Goal: Task Accomplishment & Management: Use online tool/utility

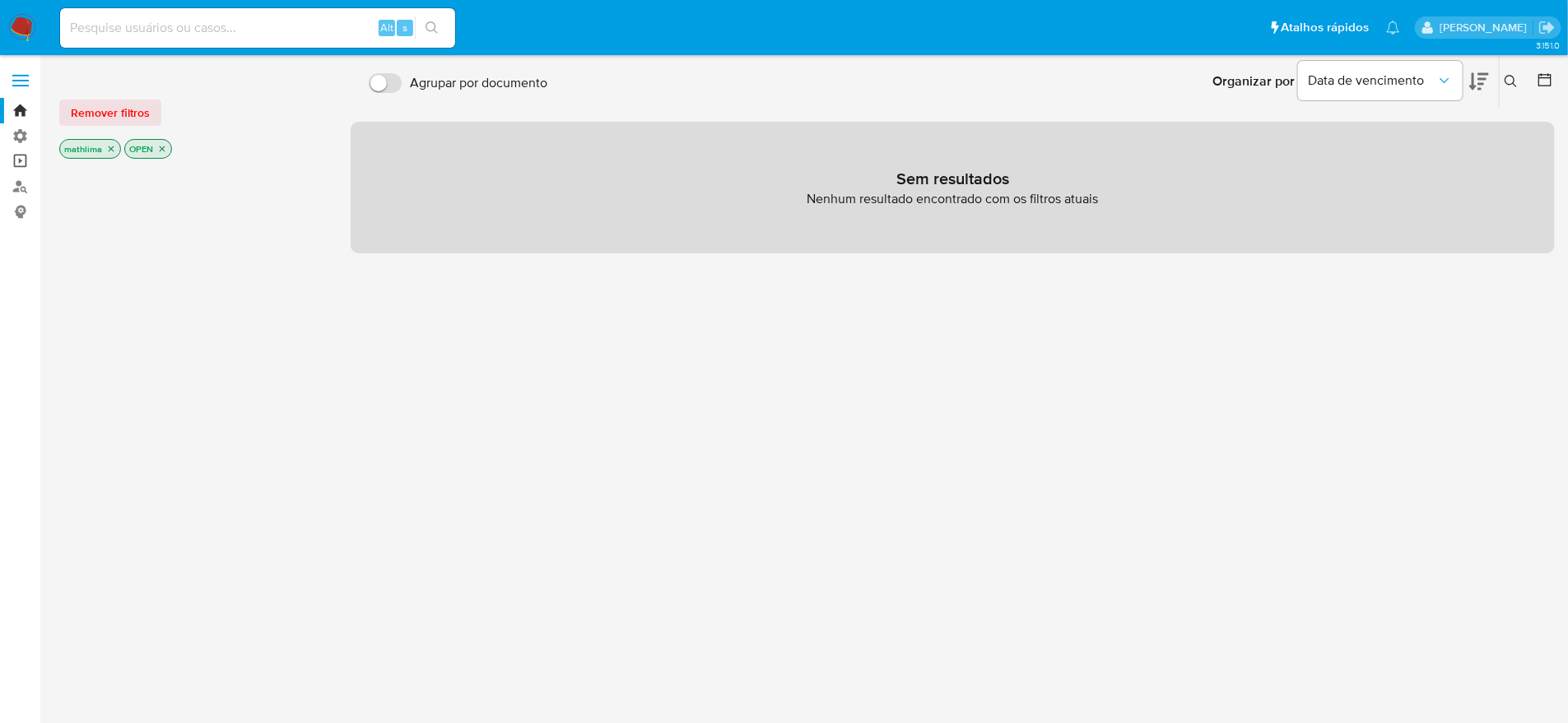
click at [27, 158] on link "Operações em massa" at bounding box center [98, 161] width 196 height 25
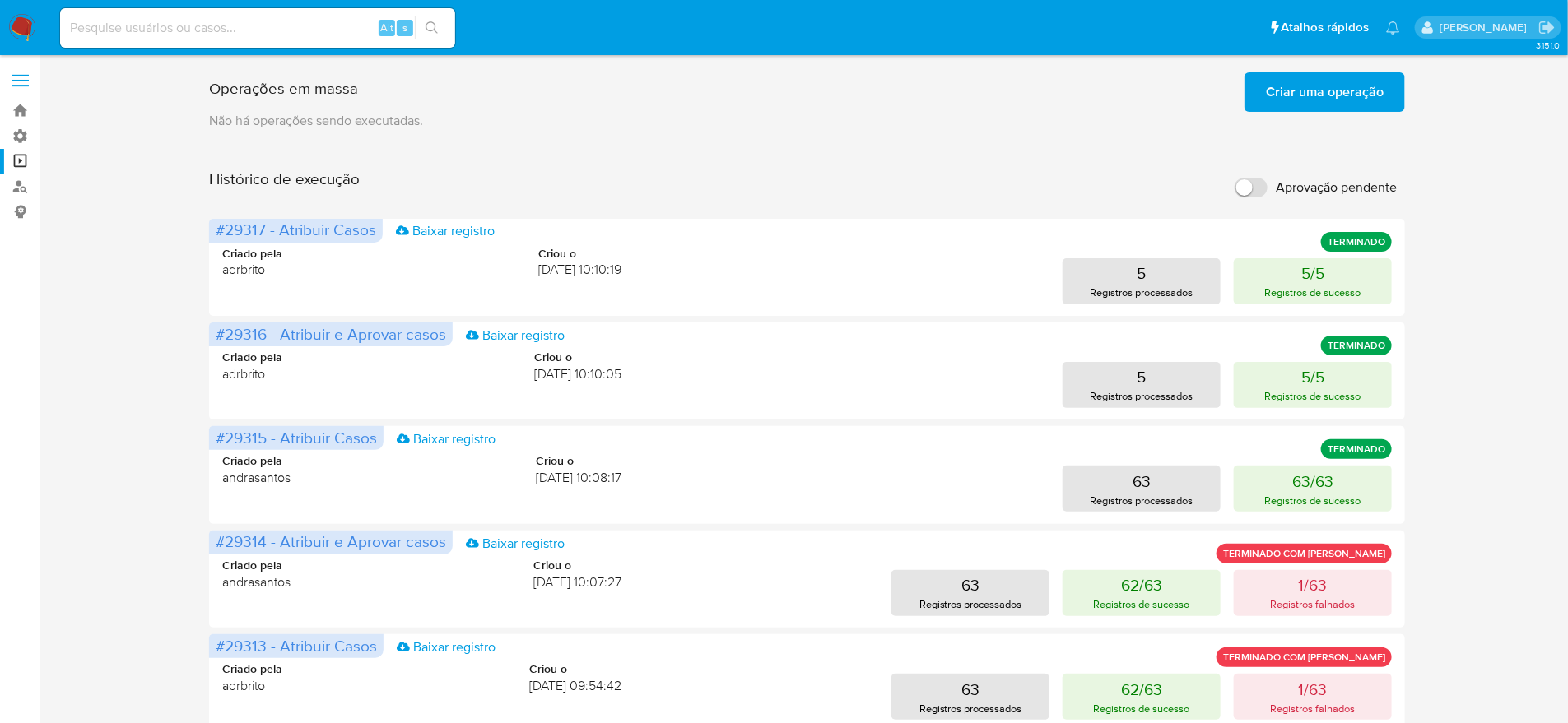
click at [1302, 105] on span "Criar uma operação" at bounding box center [1325, 92] width 117 height 36
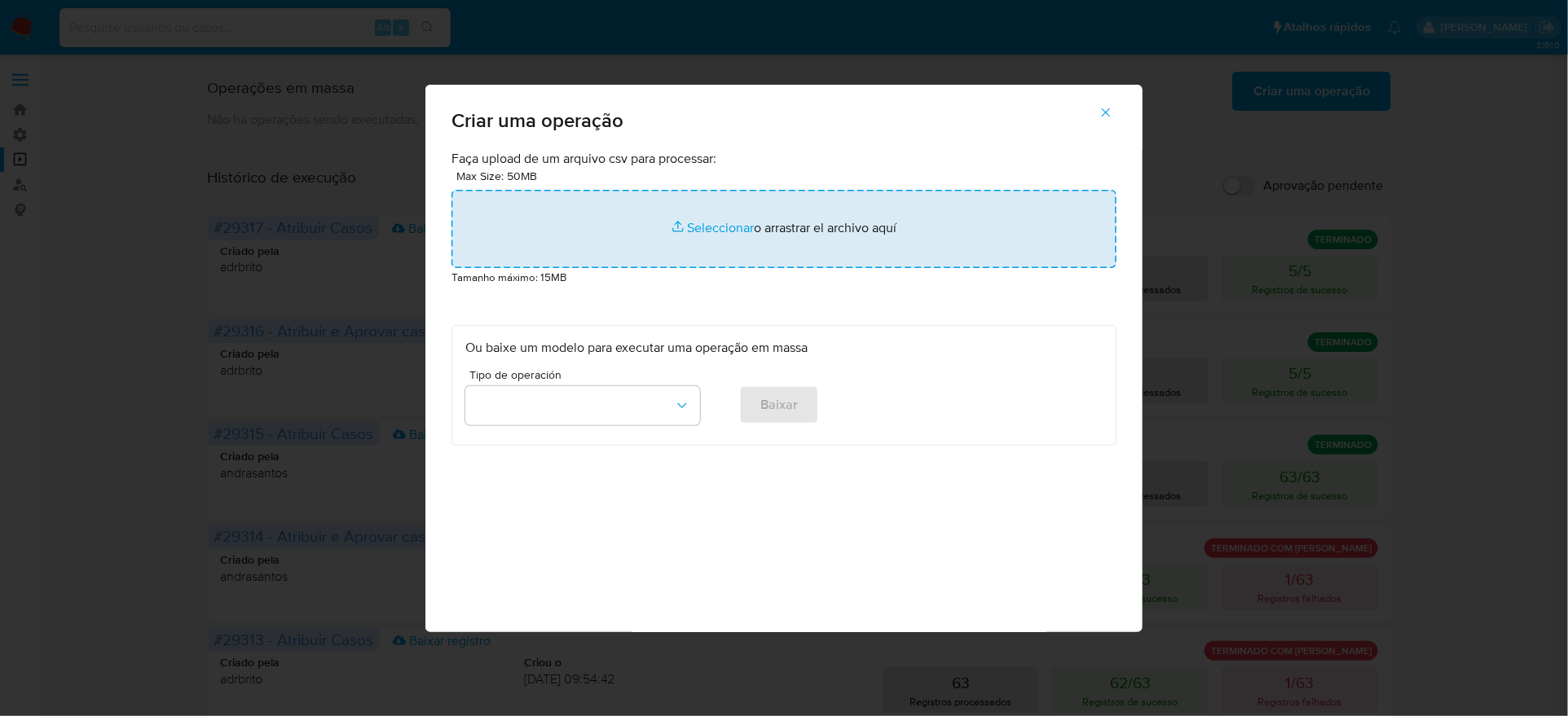
click at [857, 268] on input "file" at bounding box center [783, 228] width 665 height 78
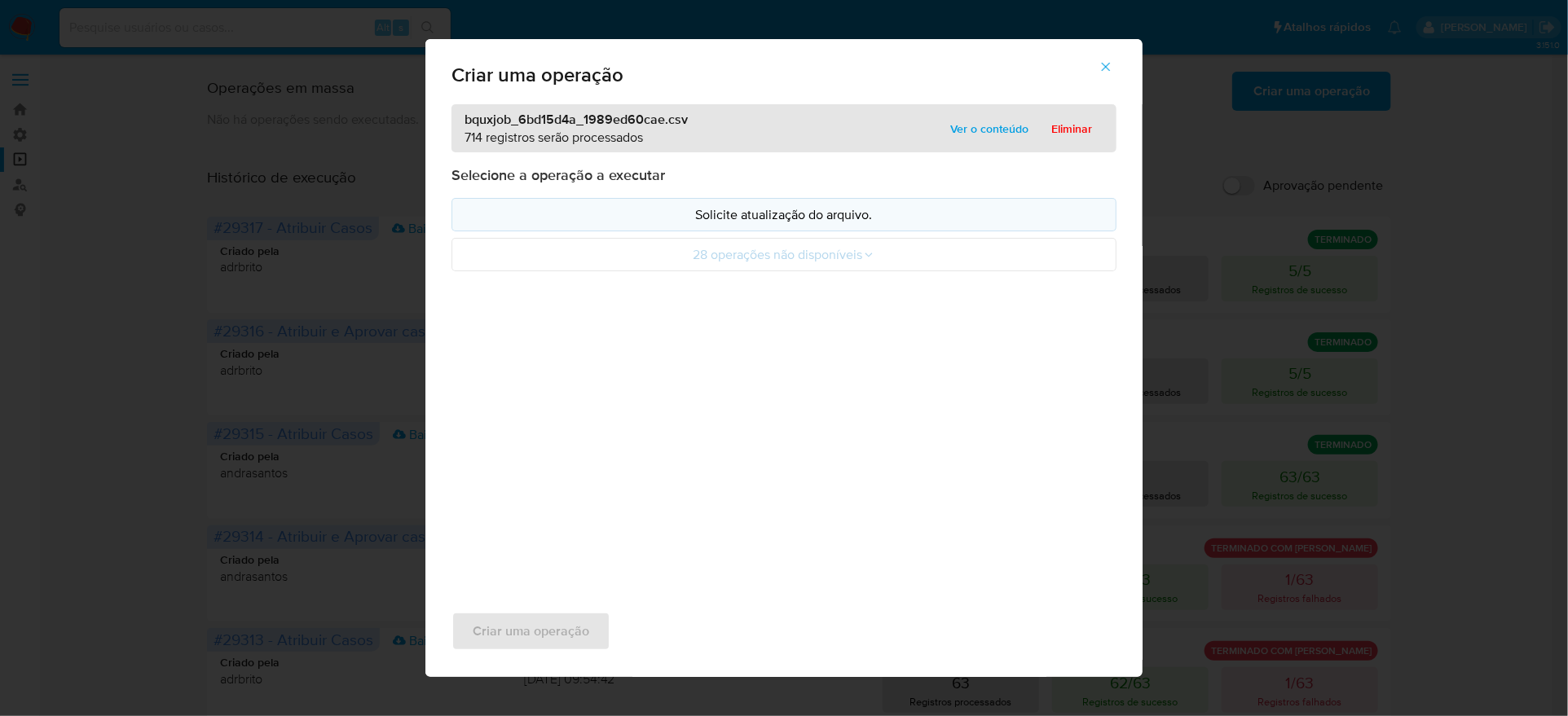
click at [751, 224] on p "Solicite atualização do arquivo." at bounding box center [784, 214] width 637 height 18
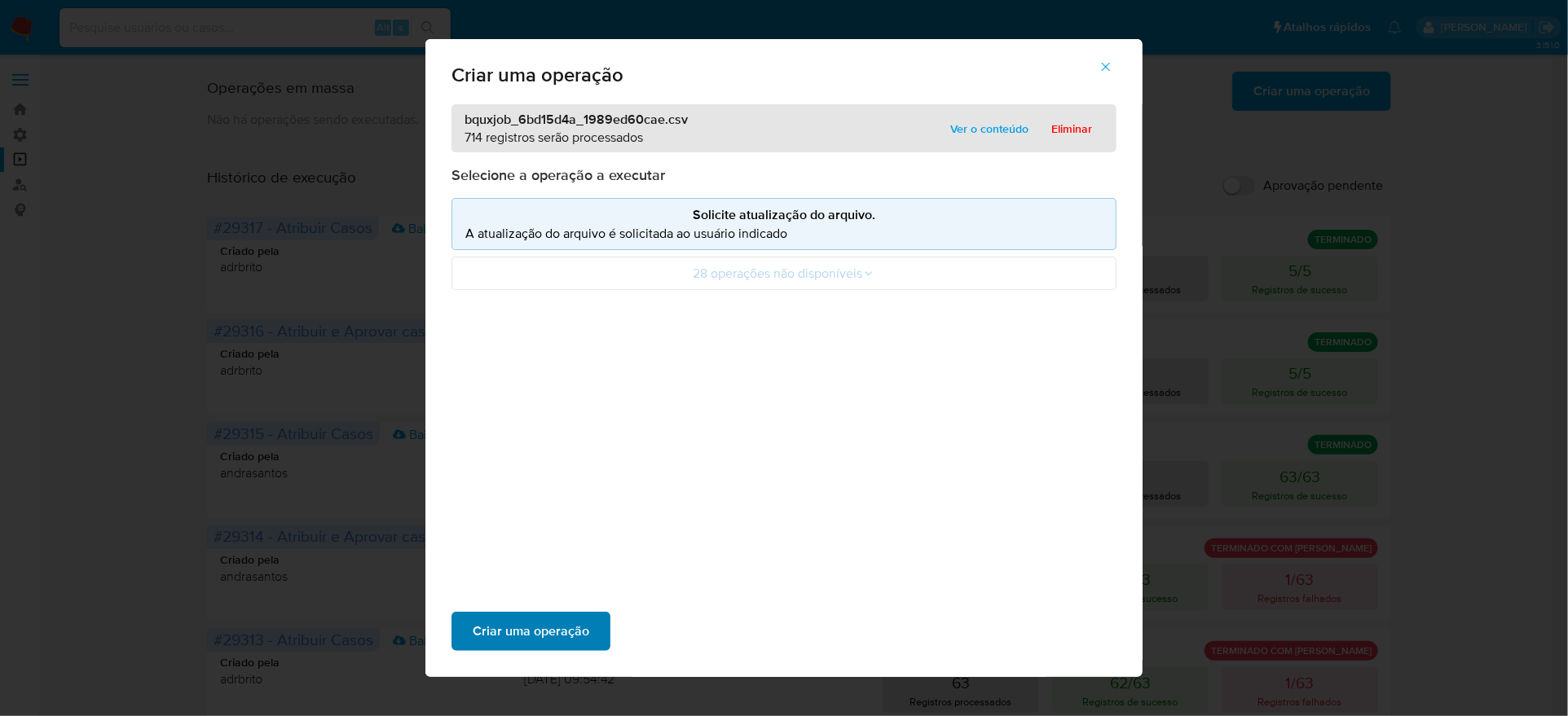
click at [589, 613] on span "Criar uma operação" at bounding box center [530, 631] width 116 height 36
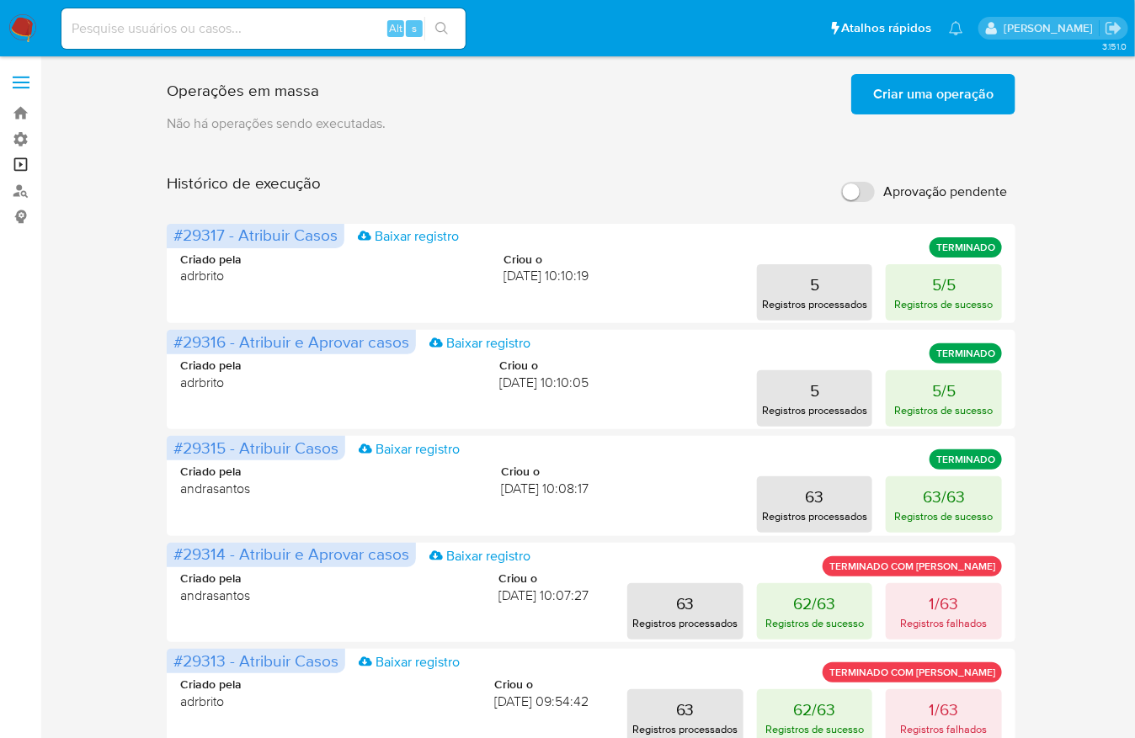
click at [13, 173] on link "Operações em massa" at bounding box center [100, 165] width 200 height 26
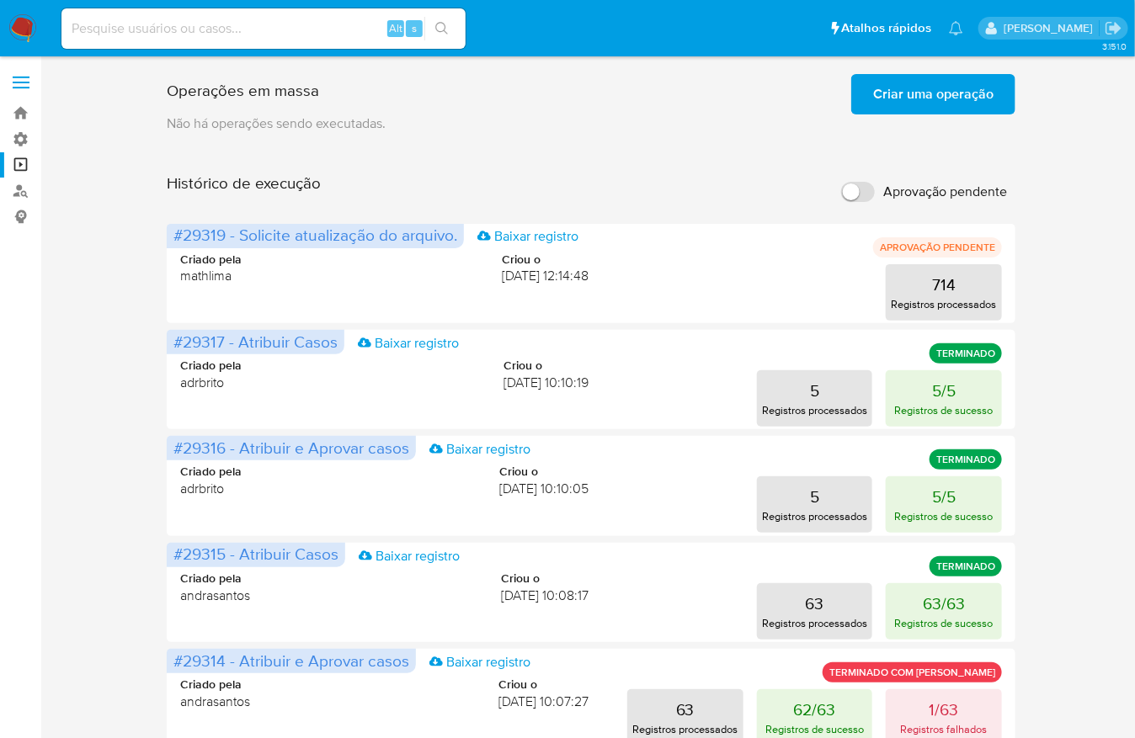
click at [945, 61] on main "3.151.0" at bounding box center [567, 673] width 1135 height 1346
click at [947, 95] on span "Criar uma operação" at bounding box center [933, 94] width 120 height 37
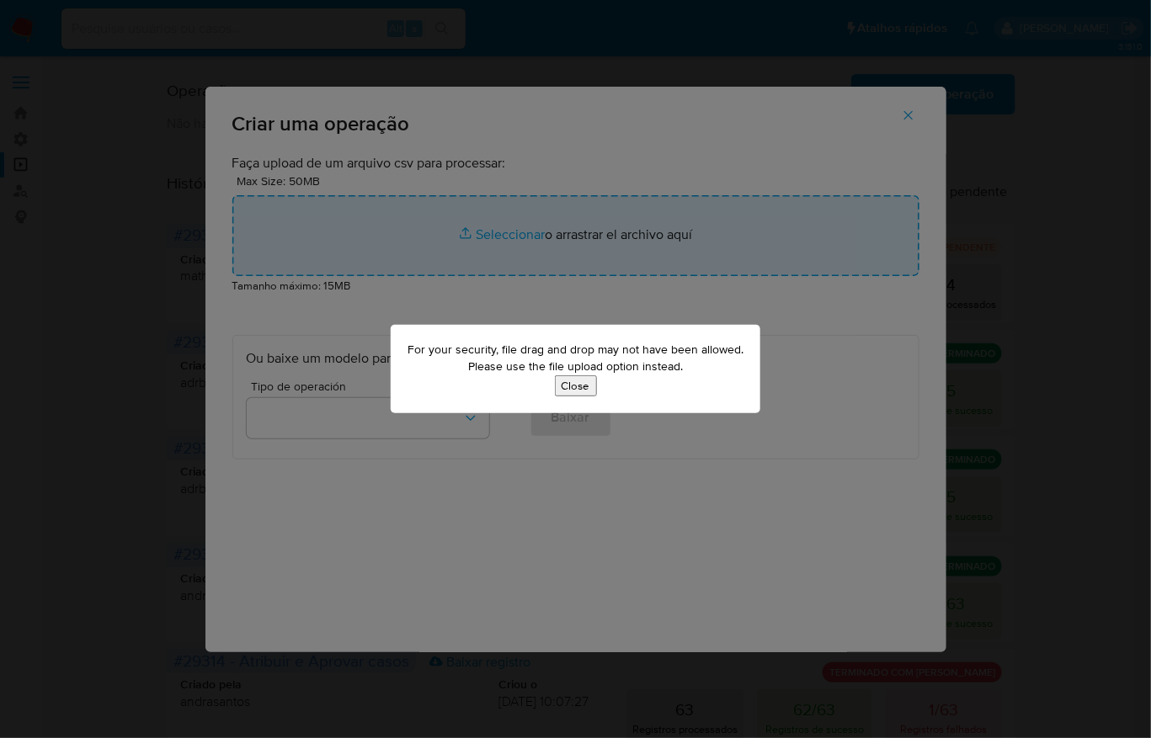
click at [583, 381] on button "Close" at bounding box center [576, 386] width 42 height 21
click at [578, 396] on div "For your security, file drag and drop may not have been allowed. Please use the…" at bounding box center [576, 369] width 370 height 88
click at [572, 386] on button "Close" at bounding box center [576, 386] width 42 height 21
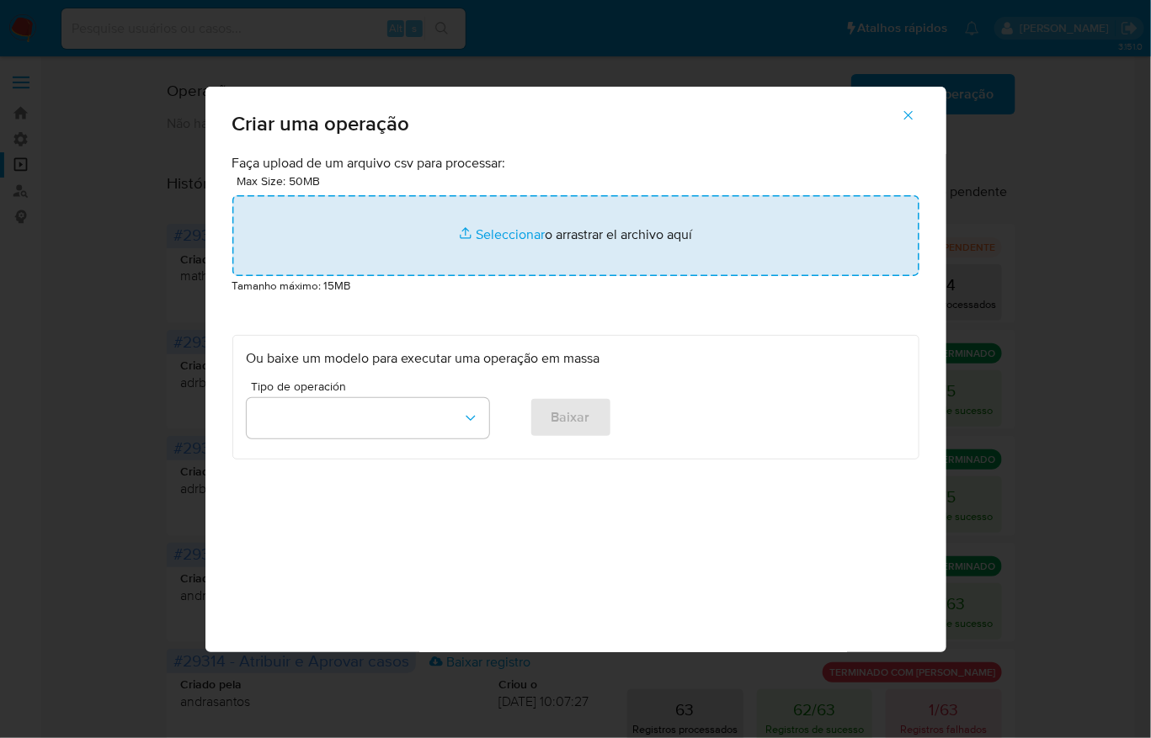
click at [618, 276] on input "file" at bounding box center [575, 235] width 687 height 81
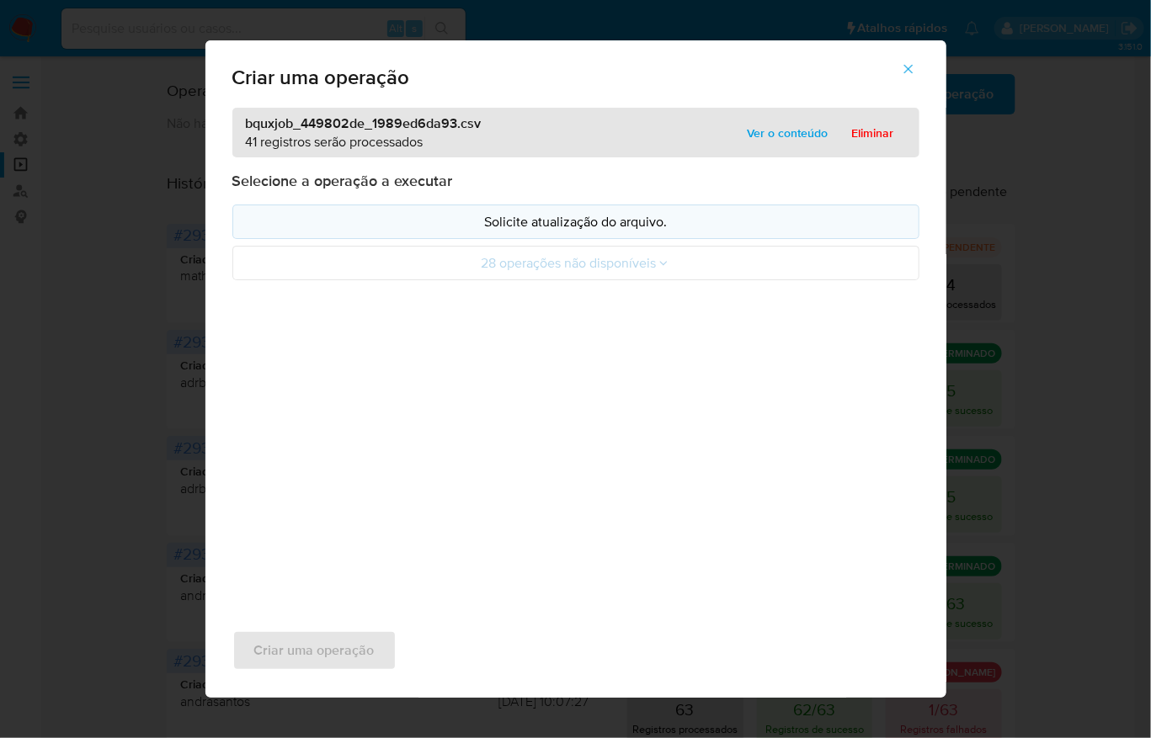
click at [610, 239] on button "Solicite atualização do arquivo." at bounding box center [575, 222] width 687 height 35
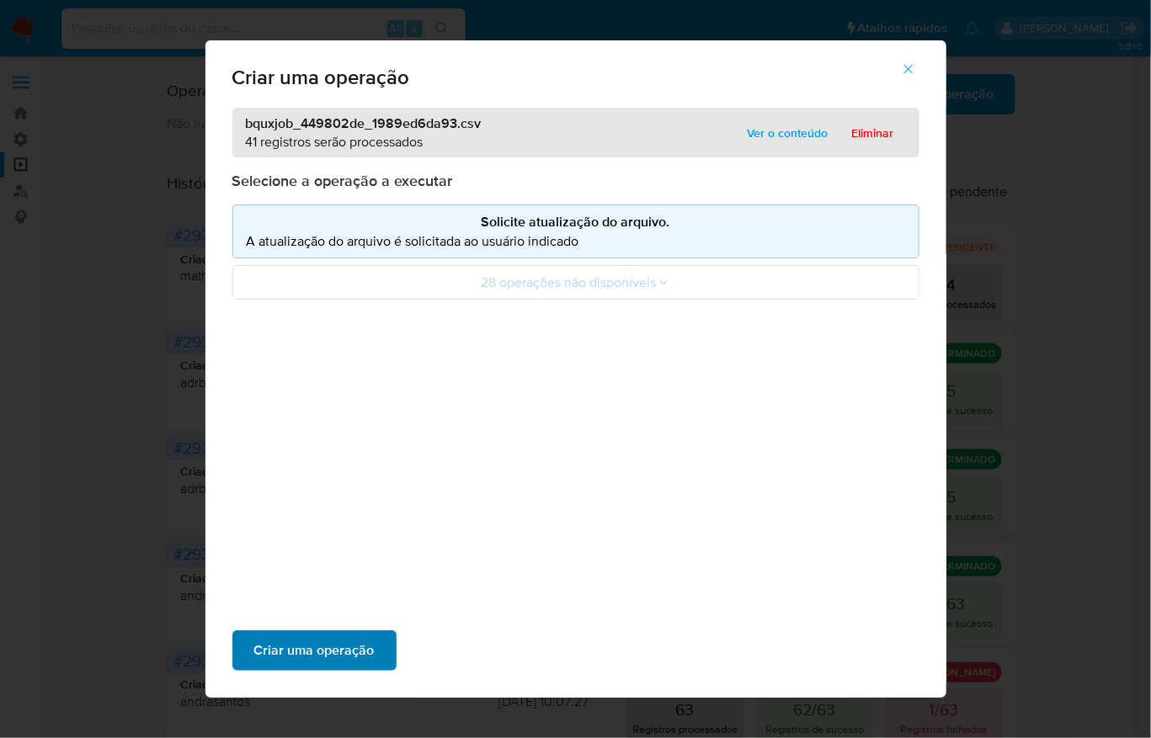
click at [375, 632] on span "Criar uma operação" at bounding box center [314, 650] width 120 height 37
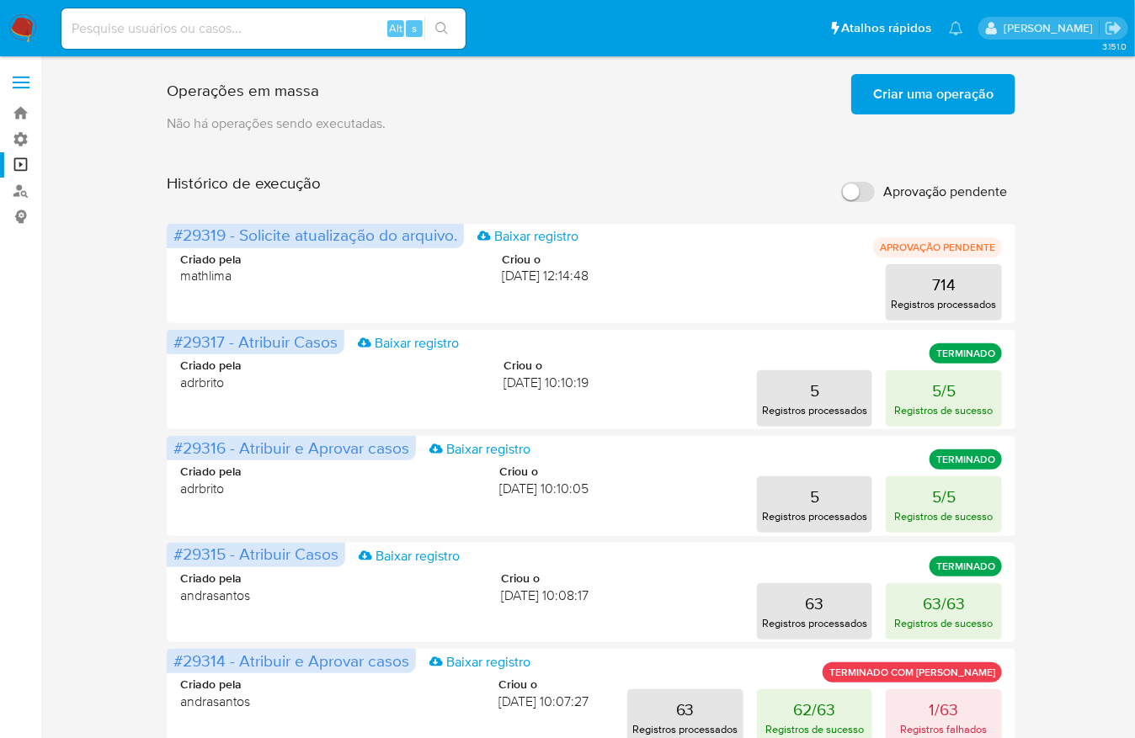
click at [861, 182] on input "Aprovação pendente" at bounding box center [858, 192] width 34 height 20
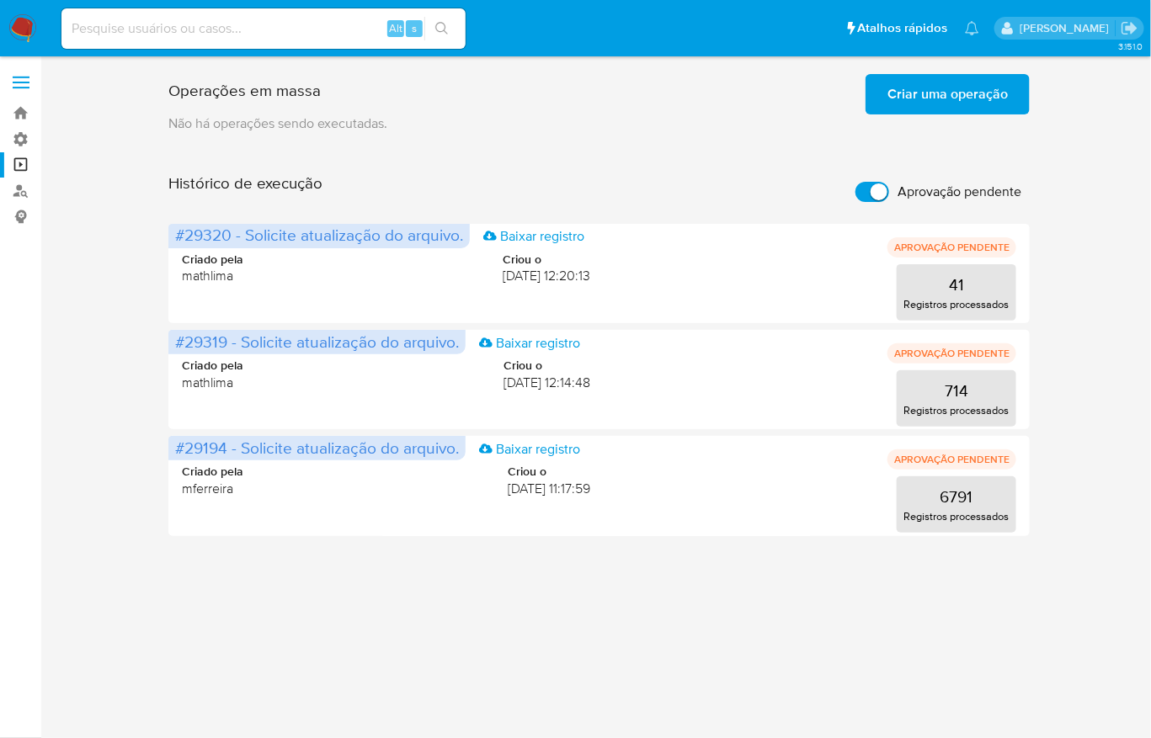
click at [925, 104] on span "Criar uma operação" at bounding box center [948, 94] width 120 height 37
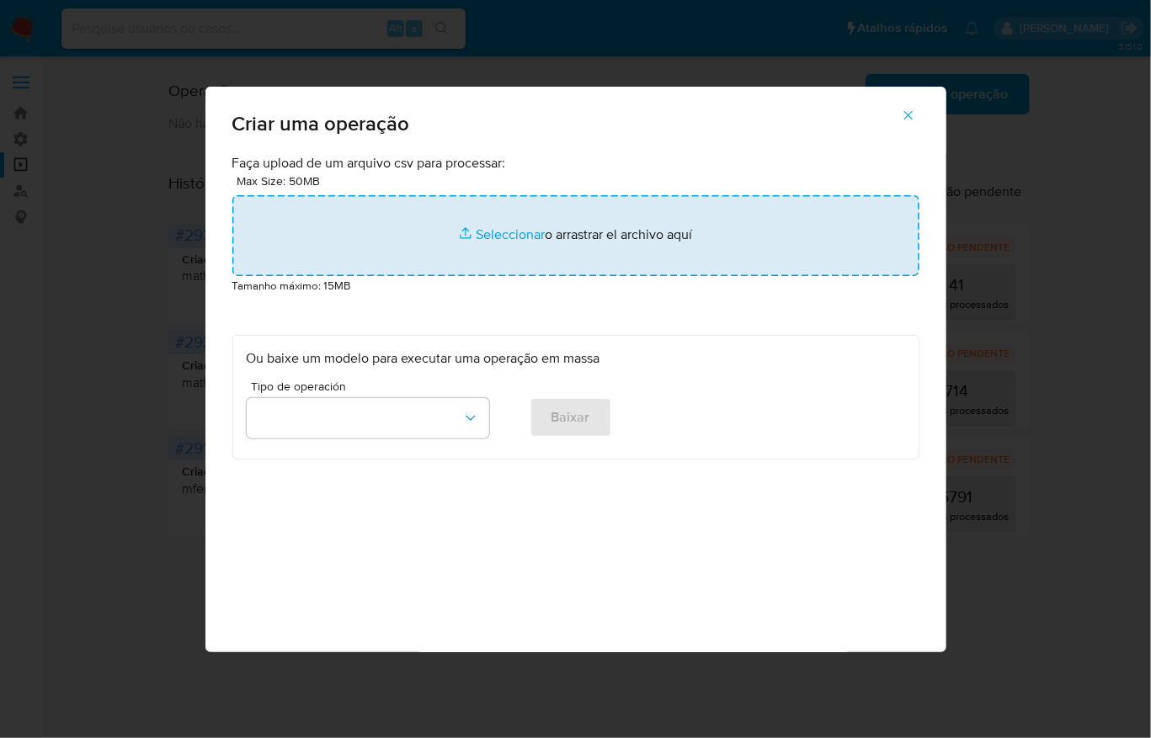
click at [537, 276] on input "file" at bounding box center [575, 235] width 687 height 81
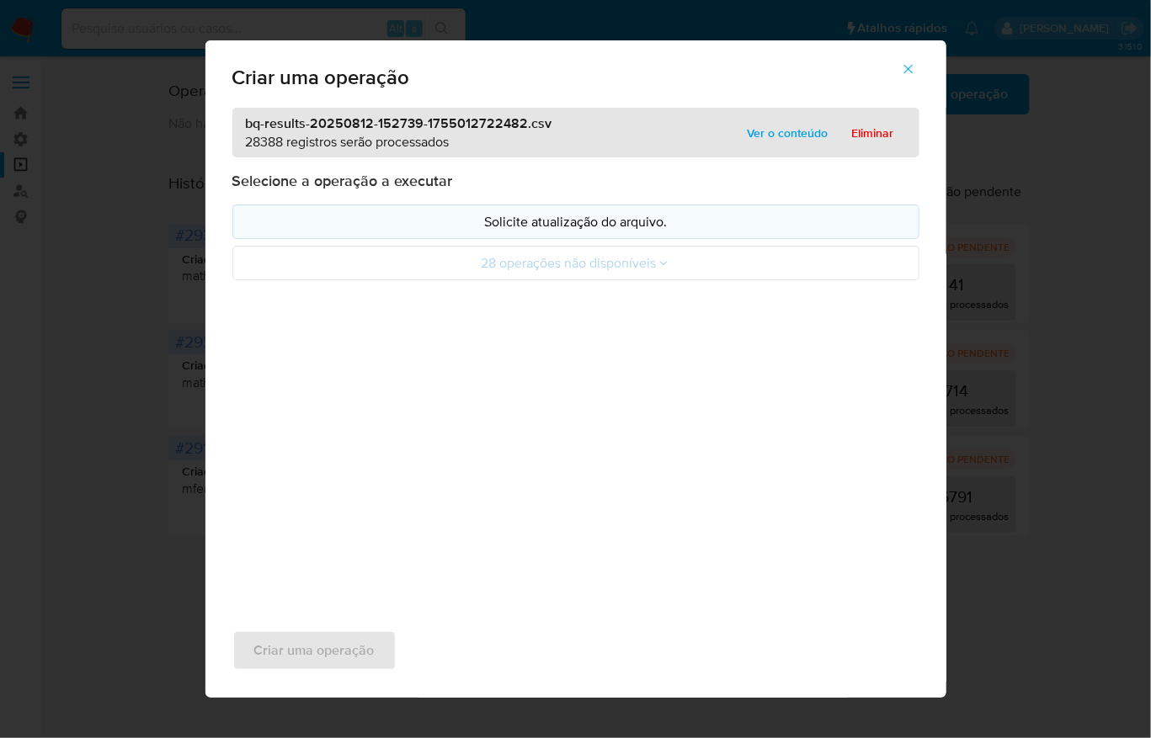
click at [500, 232] on p "Solicite atualização do arquivo." at bounding box center [576, 221] width 658 height 19
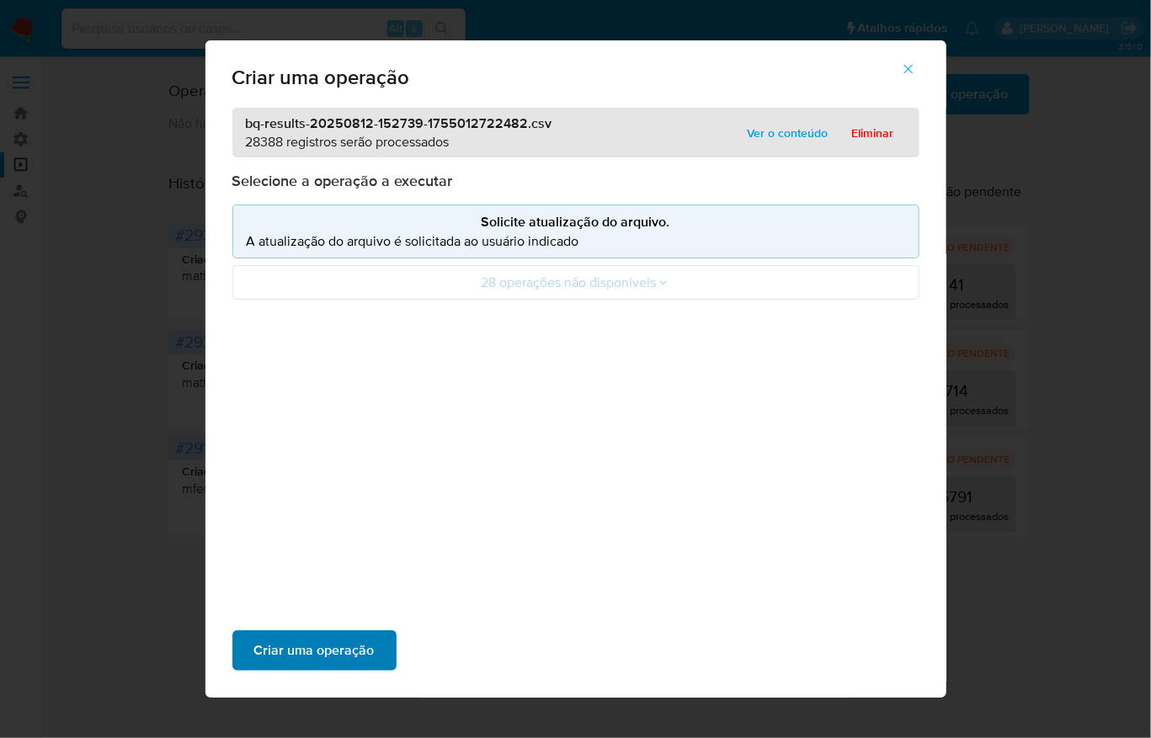
click at [375, 632] on span "Criar uma operação" at bounding box center [314, 650] width 120 height 37
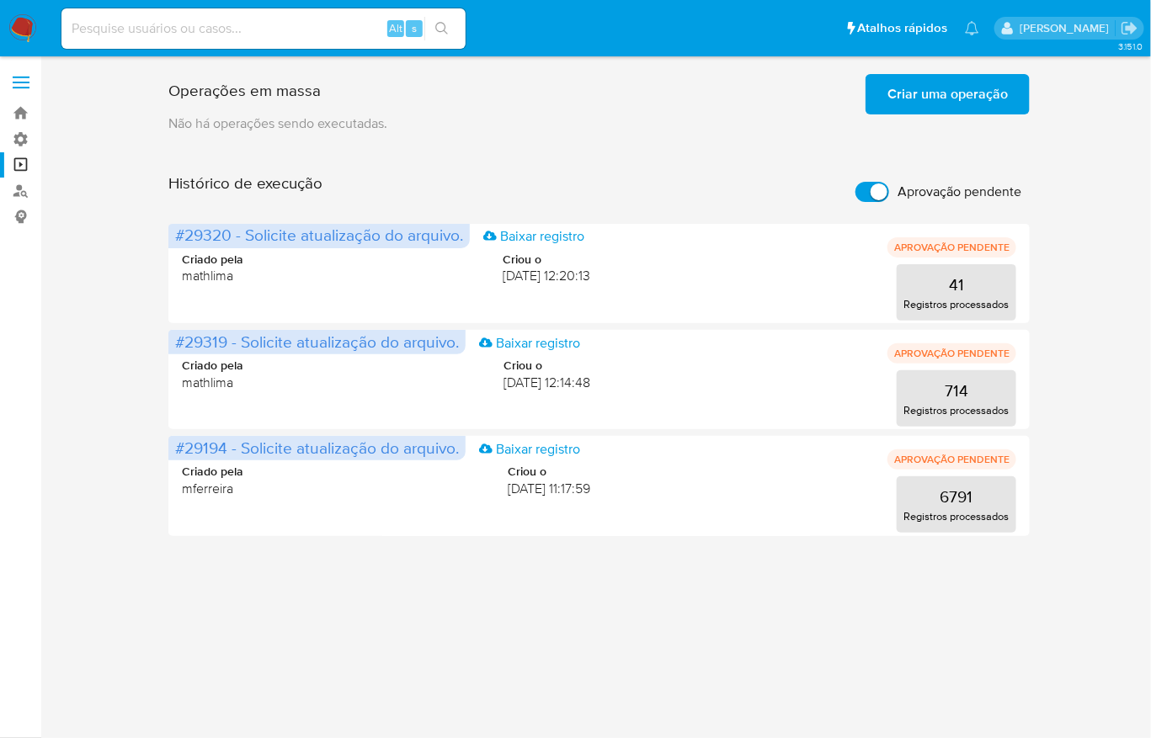
click at [872, 182] on input "Aprovação pendente" at bounding box center [873, 192] width 34 height 20
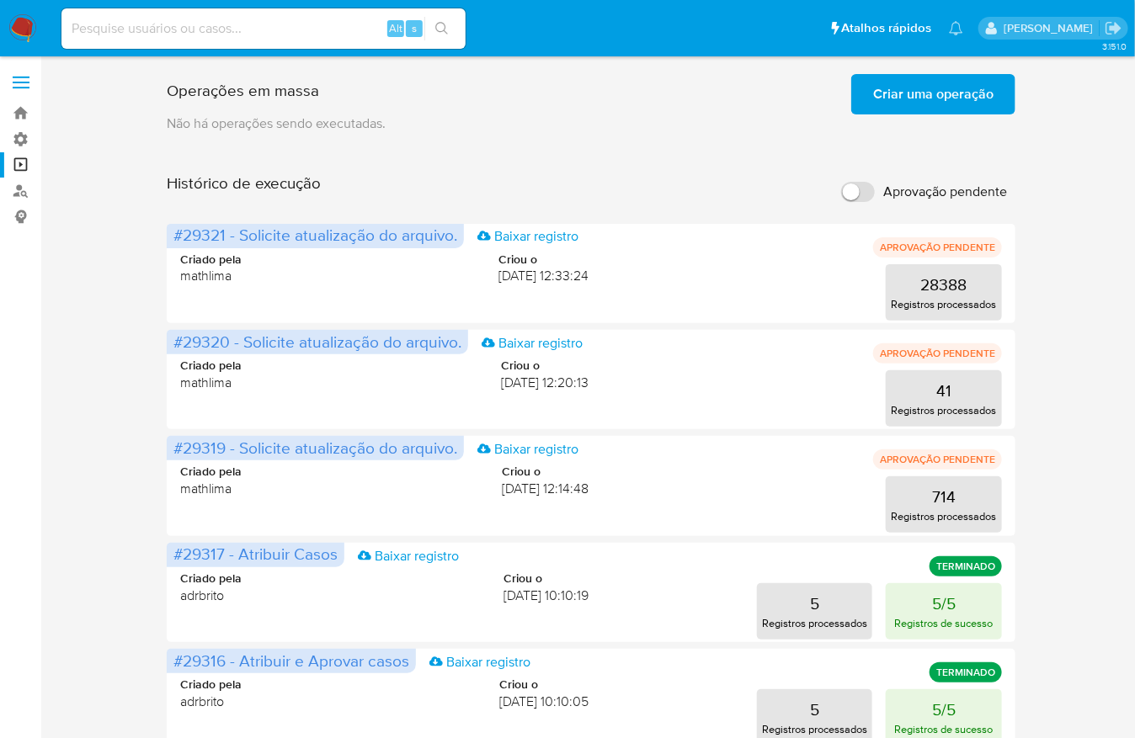
click at [868, 182] on input "Aprovação pendente" at bounding box center [858, 192] width 34 height 20
checkbox input "true"
click at [858, 182] on input "Aprovação pendente" at bounding box center [858, 192] width 34 height 20
checkbox input "true"
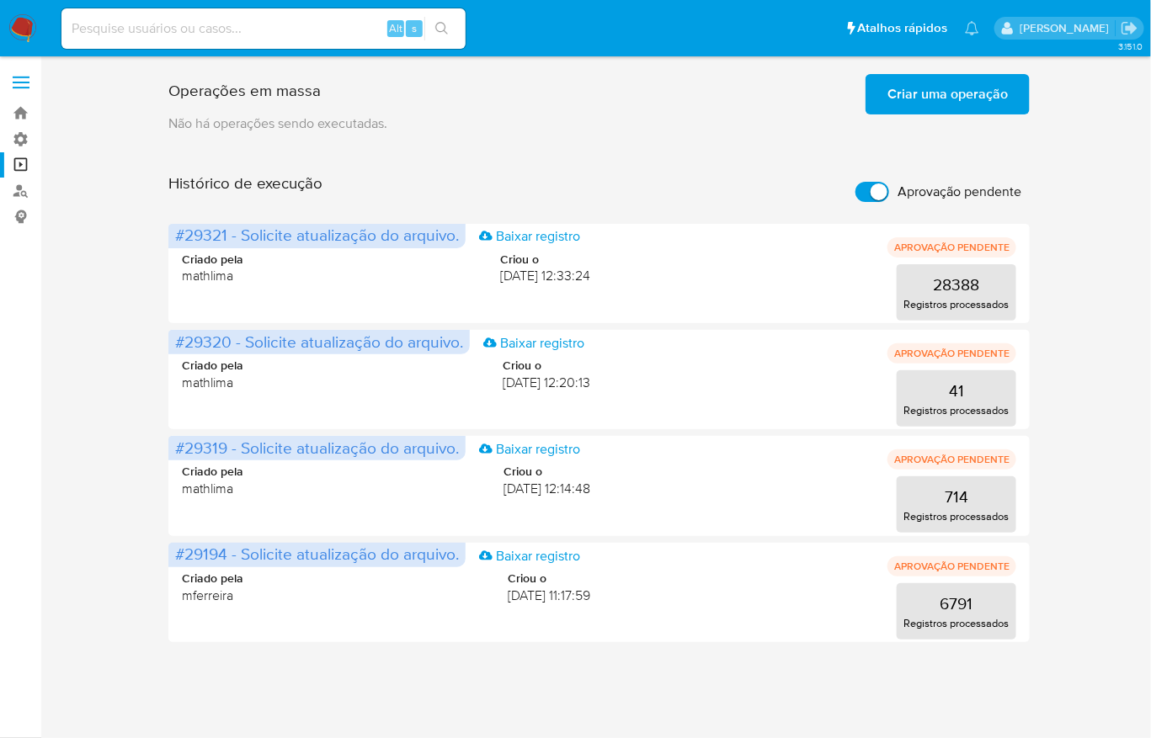
click at [910, 88] on span "Criar uma operação" at bounding box center [948, 94] width 120 height 37
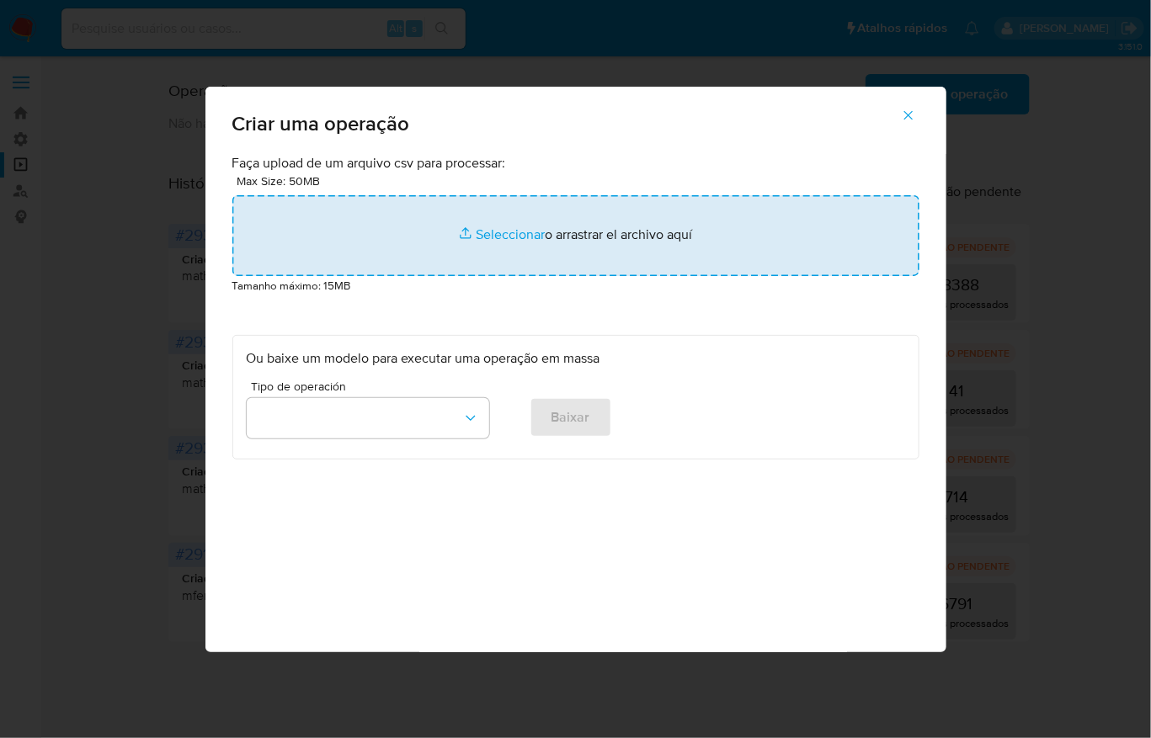
click at [569, 273] on input "file" at bounding box center [575, 235] width 687 height 81
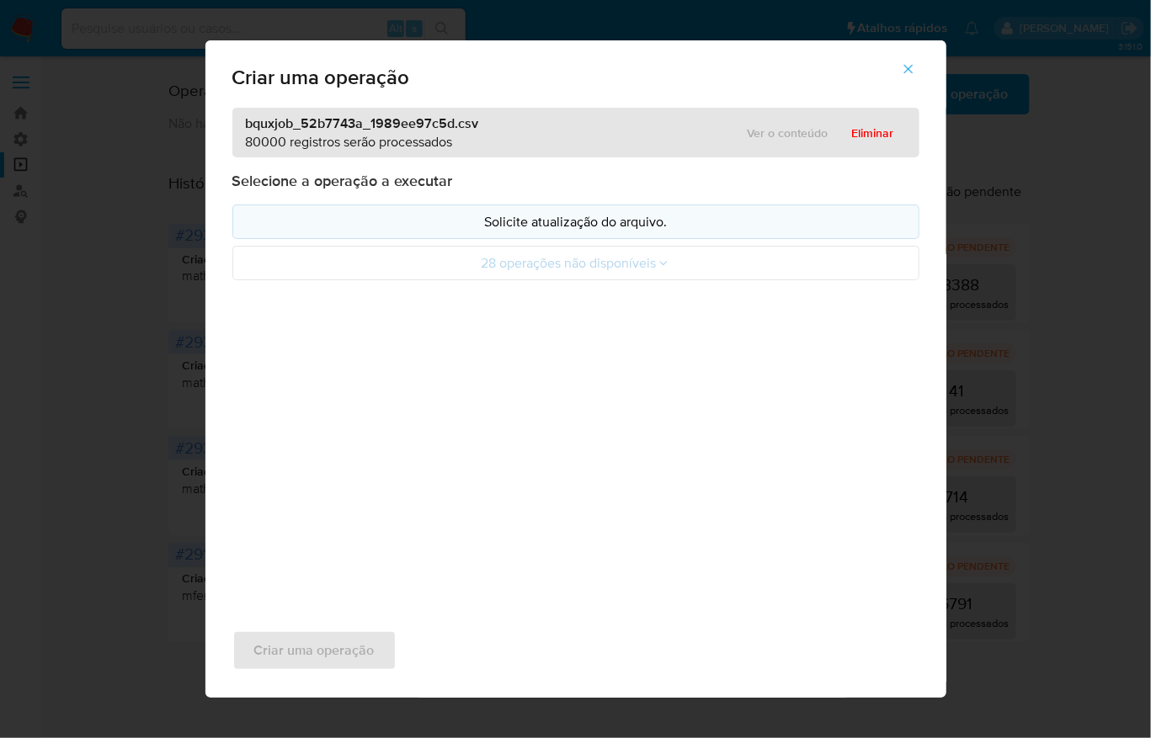
click at [497, 232] on p "Solicite atualização do arquivo." at bounding box center [576, 221] width 658 height 19
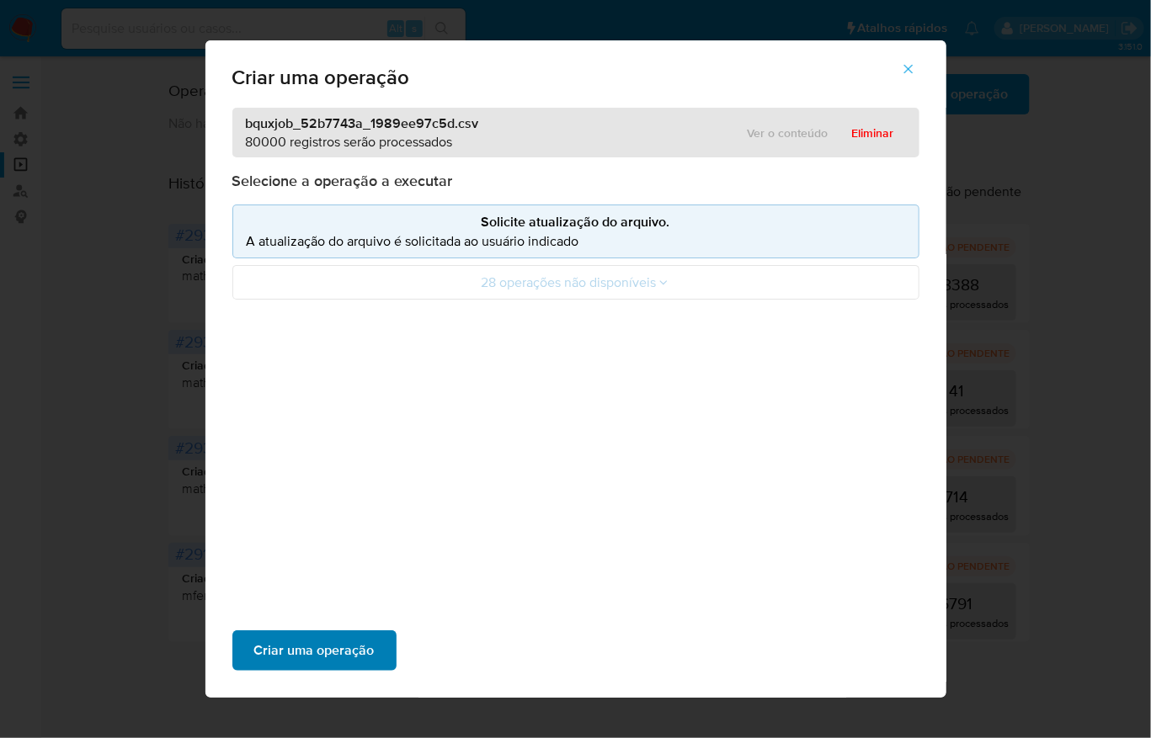
click at [375, 632] on span "Criar uma operação" at bounding box center [314, 650] width 120 height 37
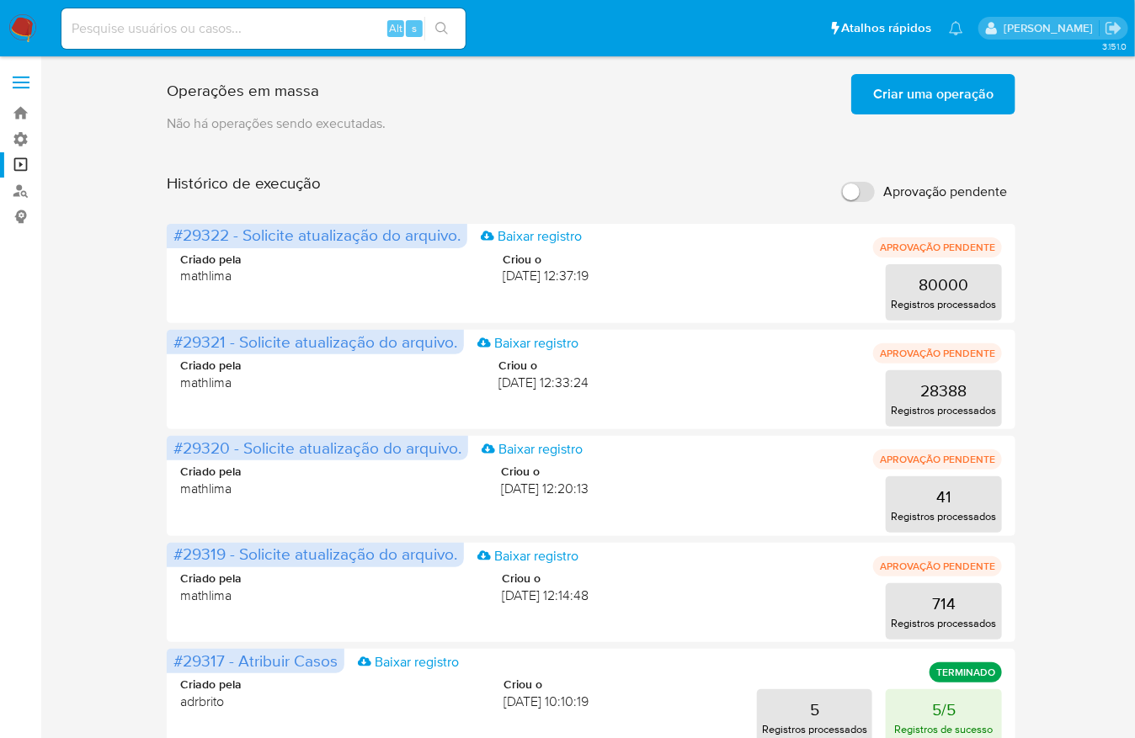
click at [866, 173] on label "Aprovação pendente" at bounding box center [924, 191] width 183 height 37
click at [866, 182] on input "Aprovação pendente" at bounding box center [858, 192] width 34 height 20
checkbox input "true"
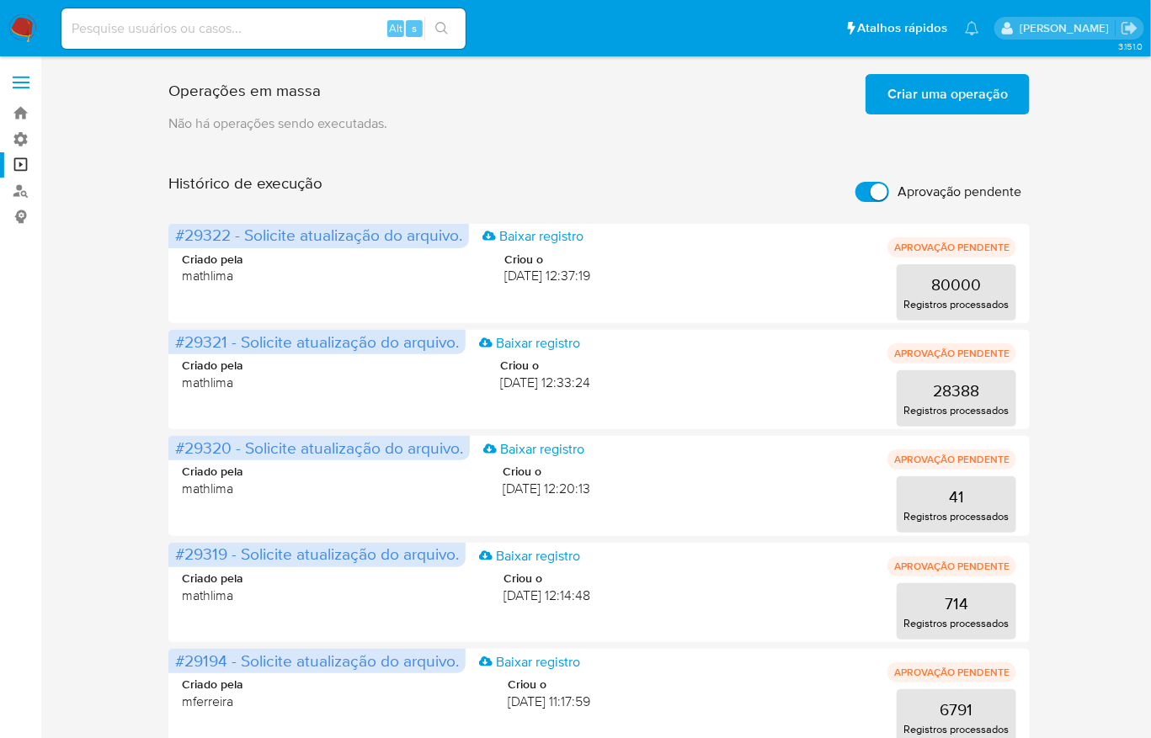
click at [932, 96] on span "Criar uma operação" at bounding box center [948, 94] width 120 height 37
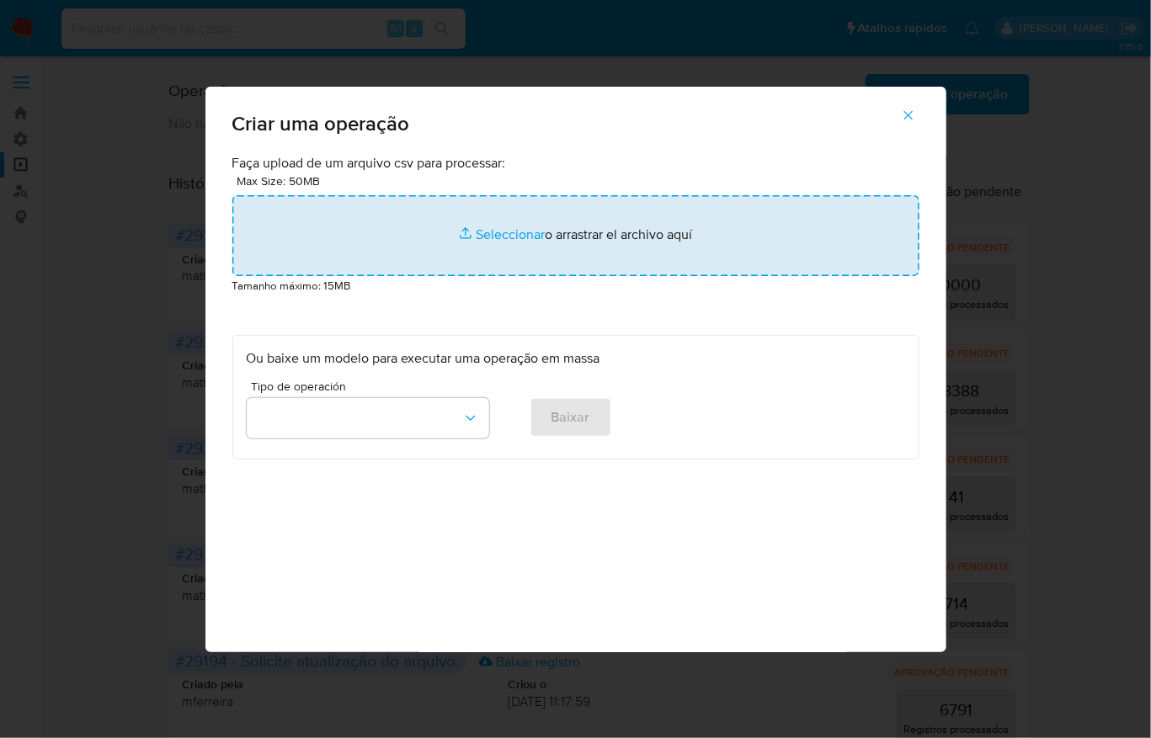
click at [639, 276] on input "file" at bounding box center [575, 235] width 687 height 81
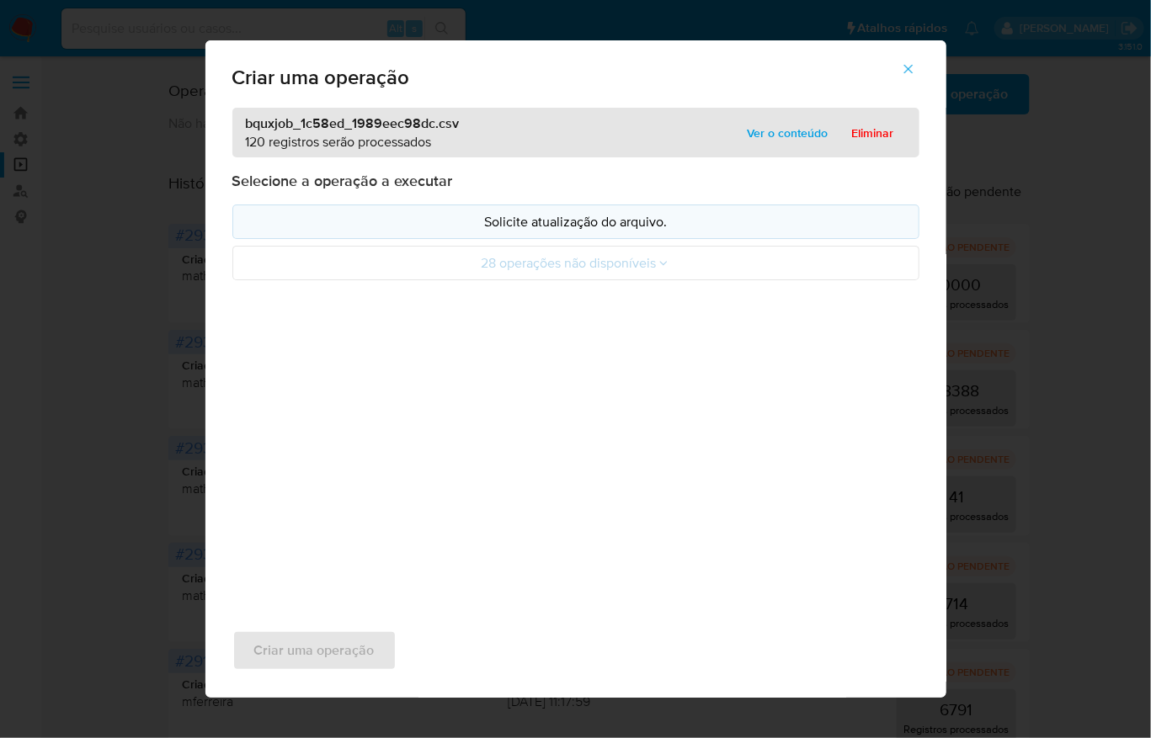
click at [494, 232] on p "Solicite atualização do arquivo." at bounding box center [576, 221] width 658 height 19
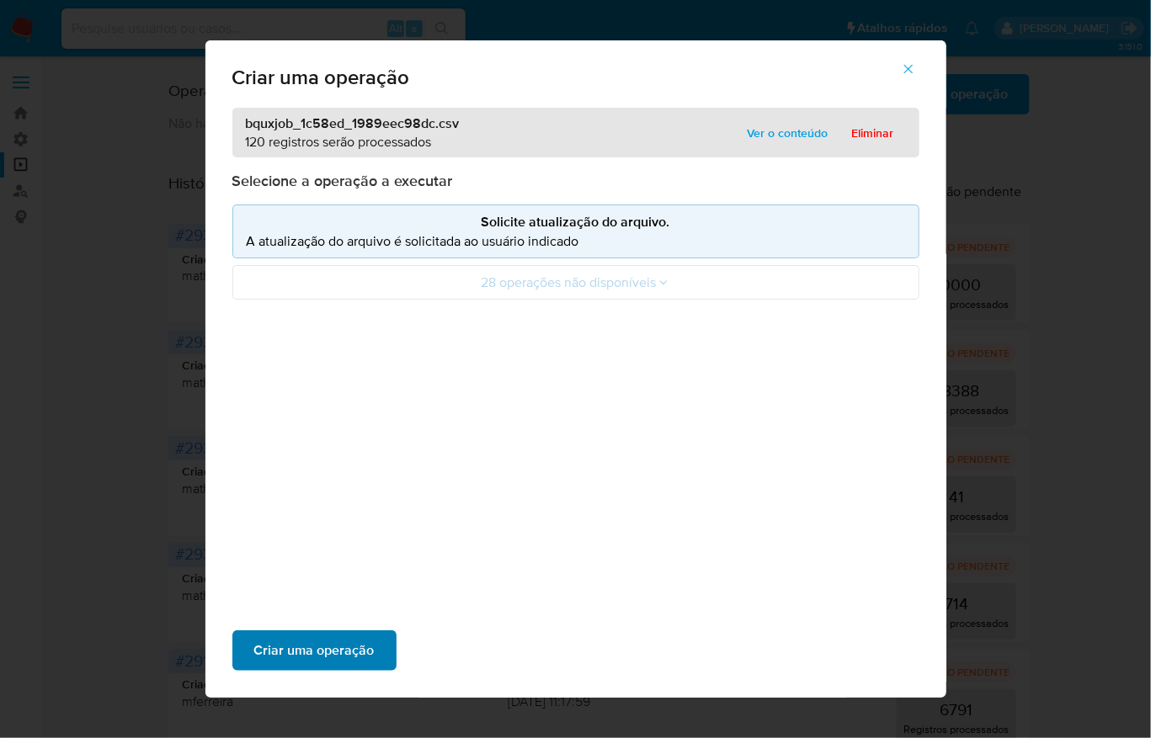
click at [375, 632] on span "Criar uma operação" at bounding box center [314, 650] width 120 height 37
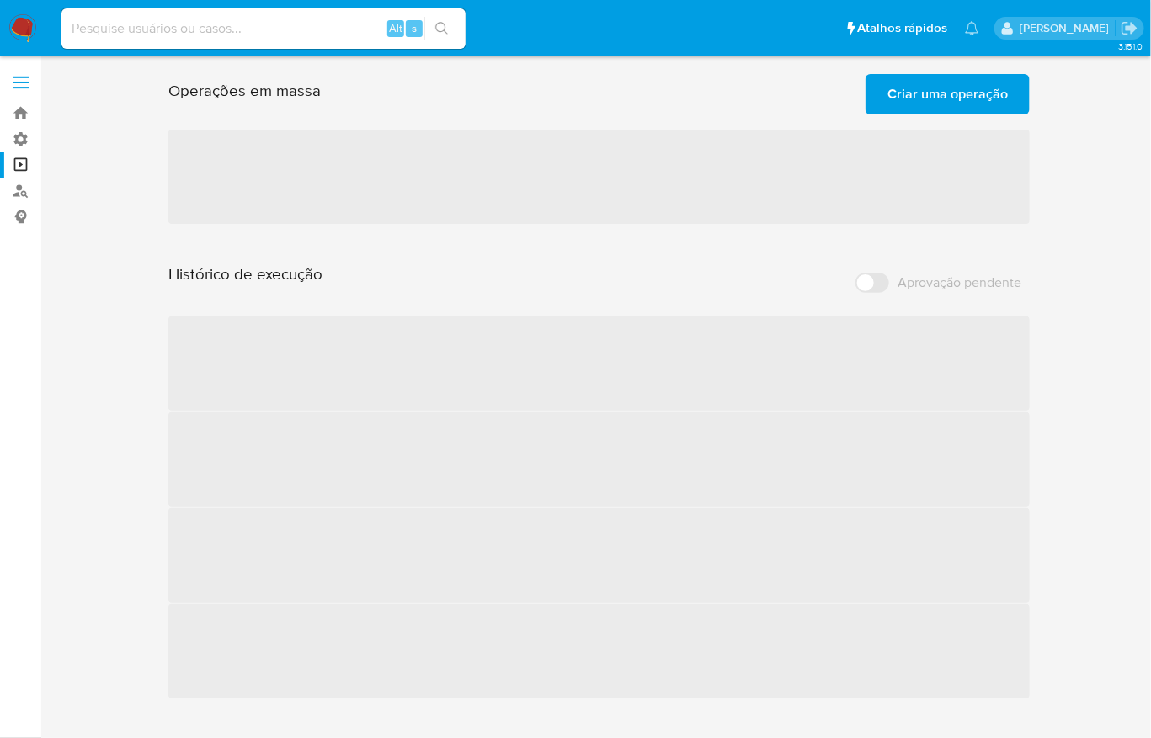
click at [950, 109] on span "Criar uma operação" at bounding box center [948, 94] width 120 height 37
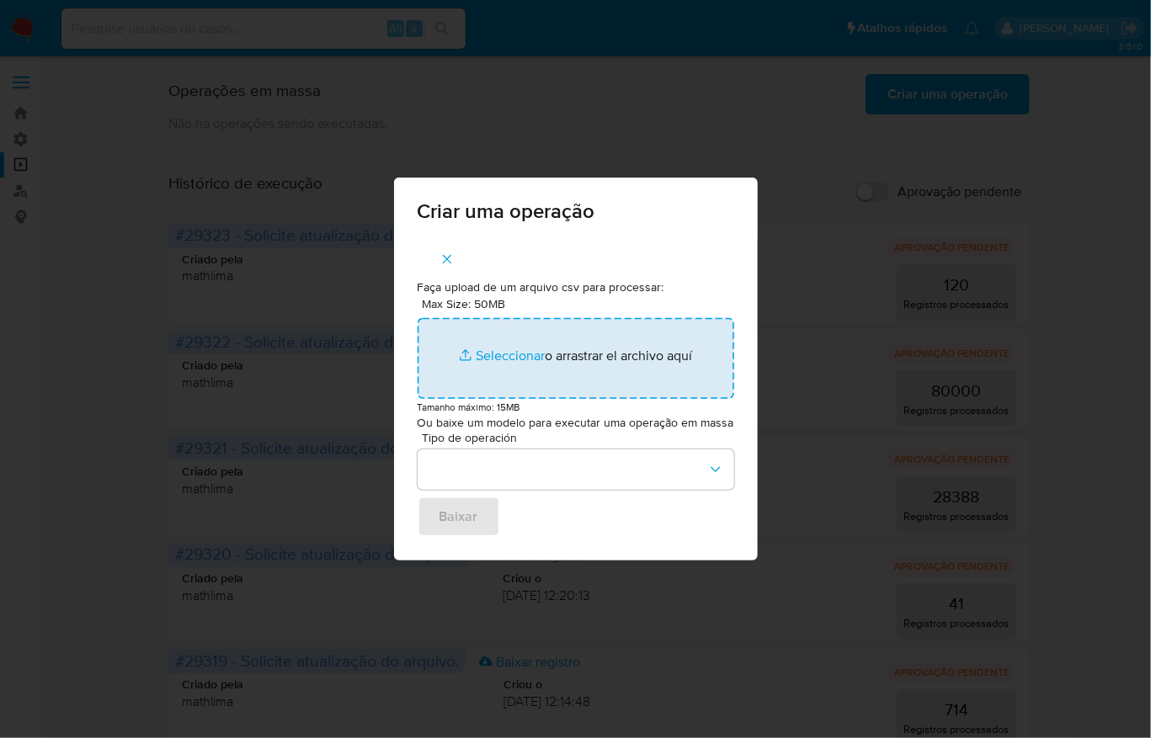
click at [560, 354] on input "Max Size: 50MB Seleccionar archivos" at bounding box center [576, 358] width 317 height 81
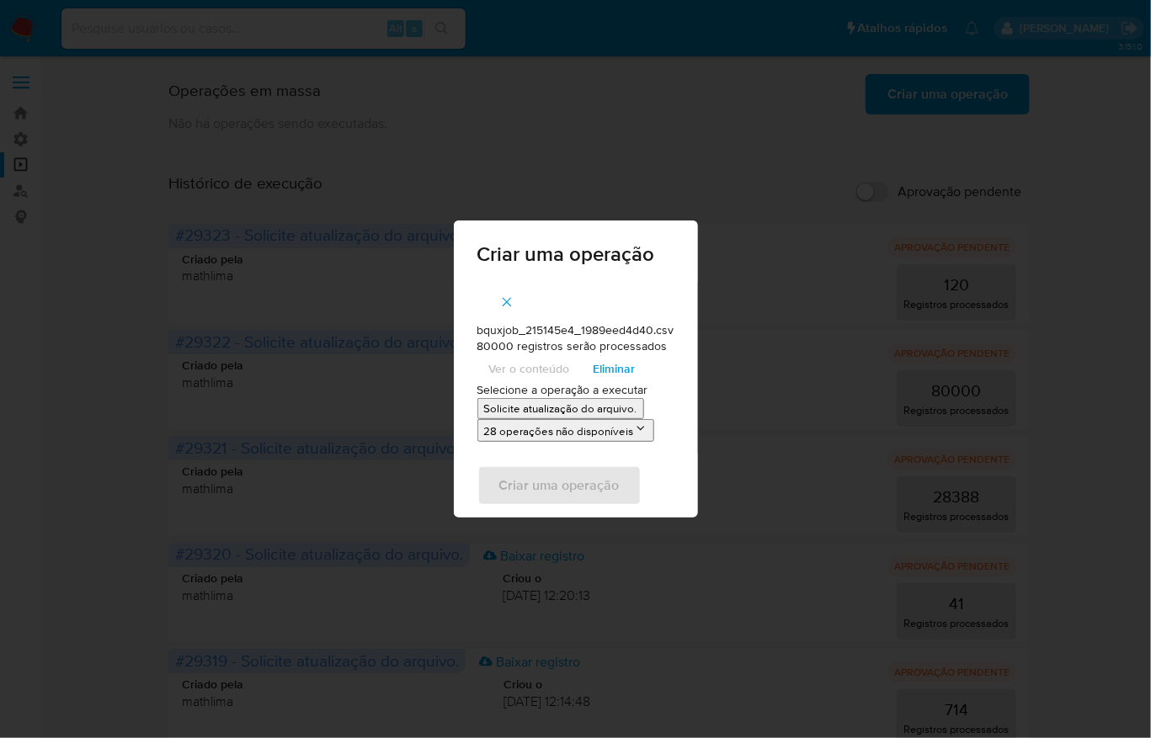
click at [568, 419] on button "28 operações não disponíveis" at bounding box center [565, 430] width 177 height 23
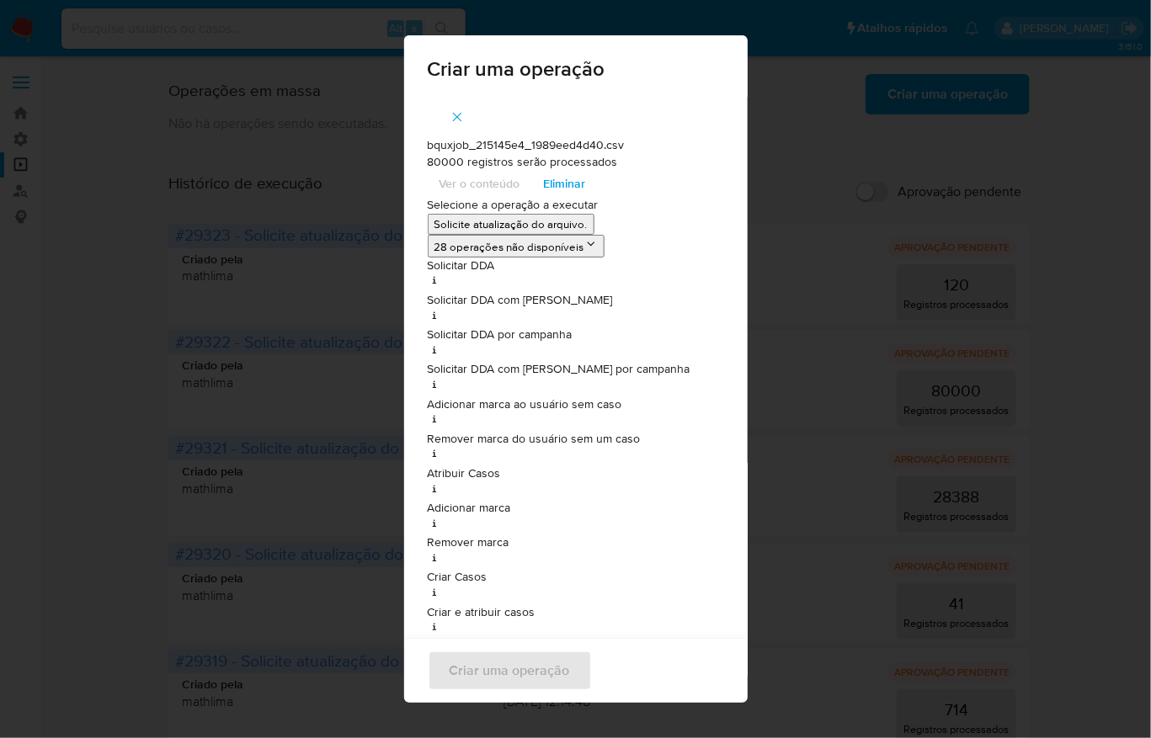
click at [474, 225] on p "Solicite atualização do arquivo." at bounding box center [510, 224] width 153 height 16
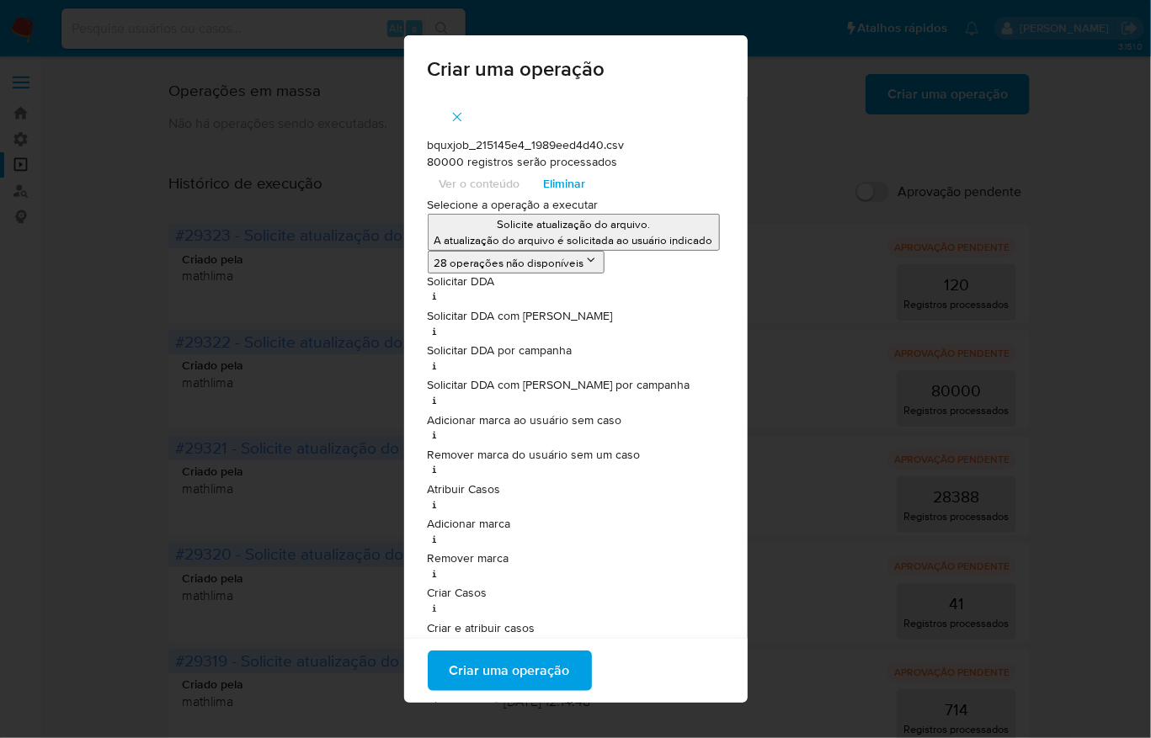
click at [555, 664] on span "Criar uma operação" at bounding box center [510, 671] width 120 height 37
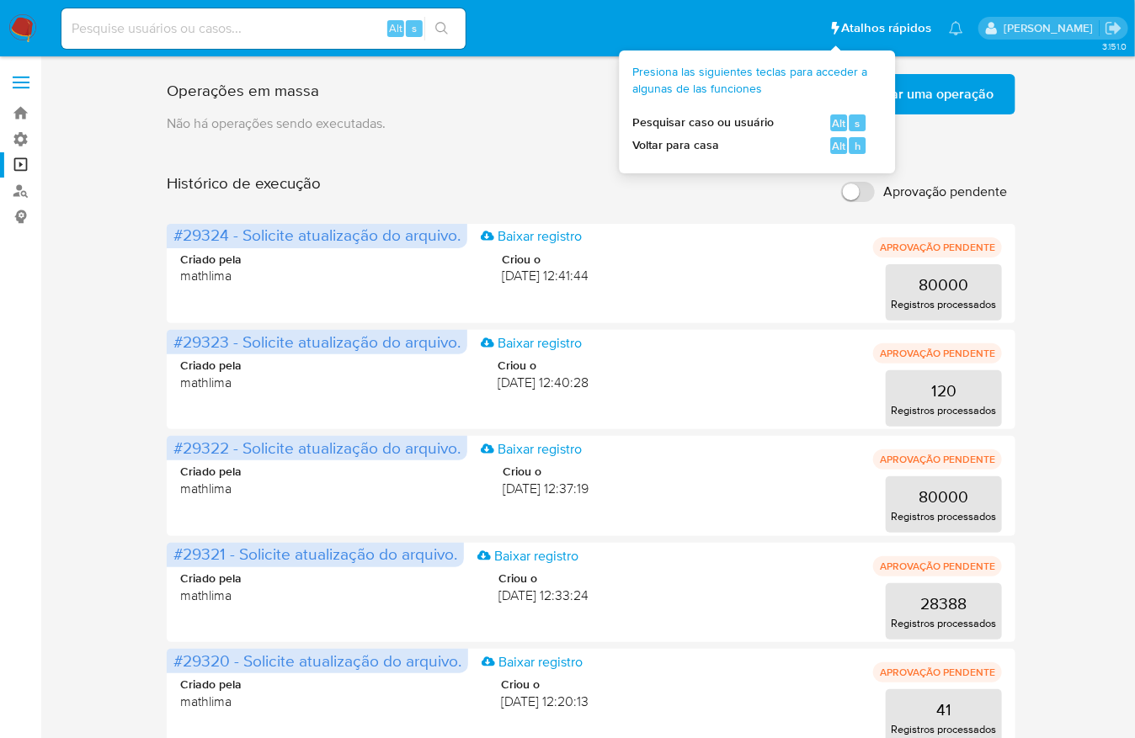
click at [870, 90] on div "Presiona las siguientes teclas para acceder a algunas de las funciones Pesquisa…" at bounding box center [756, 109] width 249 height 90
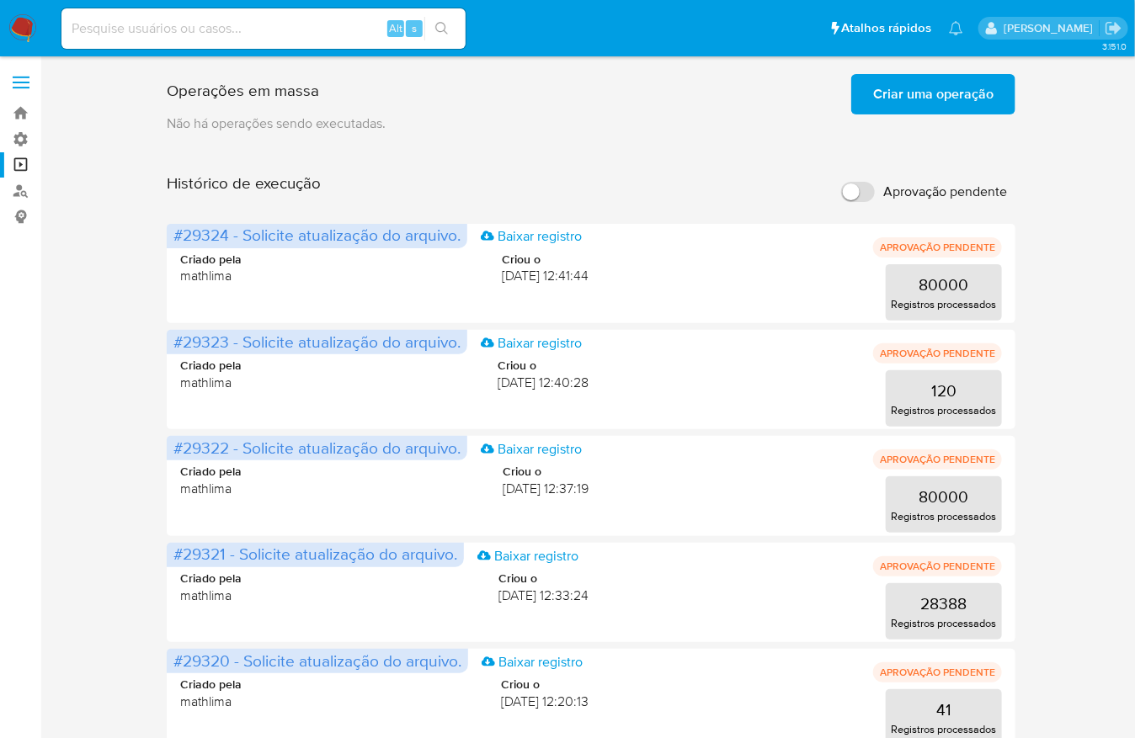
click at [970, 99] on span "Criar uma operação" at bounding box center [933, 94] width 120 height 37
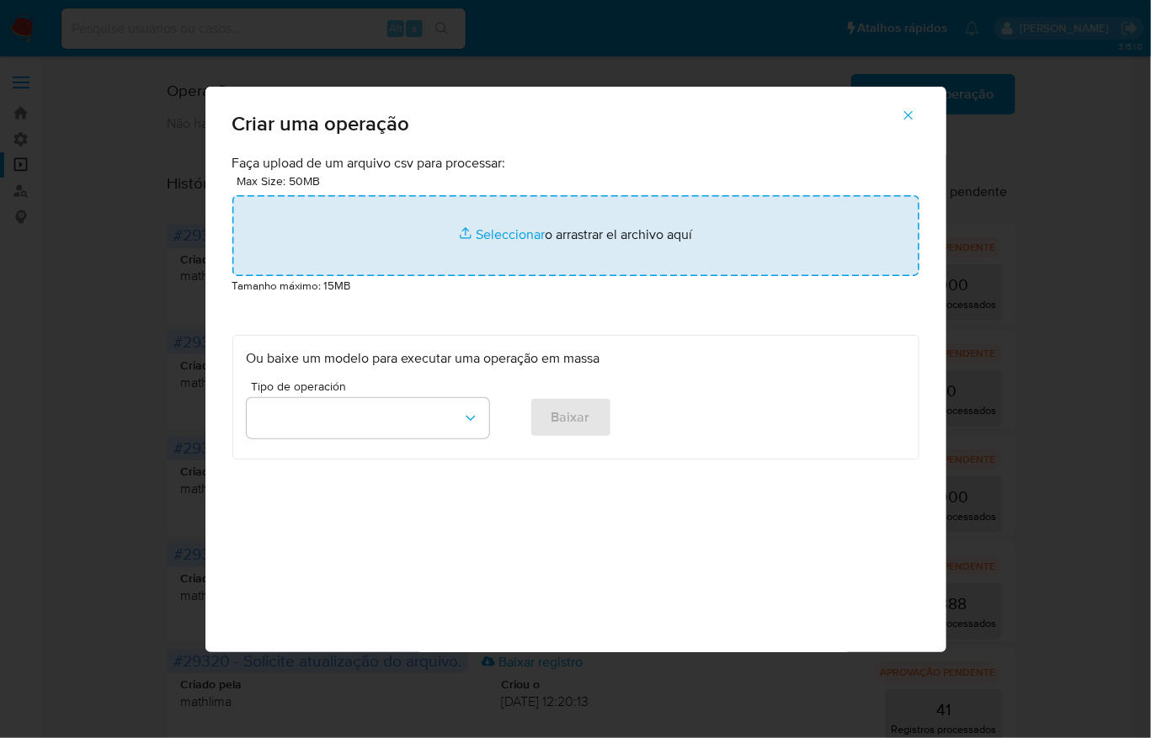
click at [600, 276] on input "file" at bounding box center [575, 235] width 687 height 81
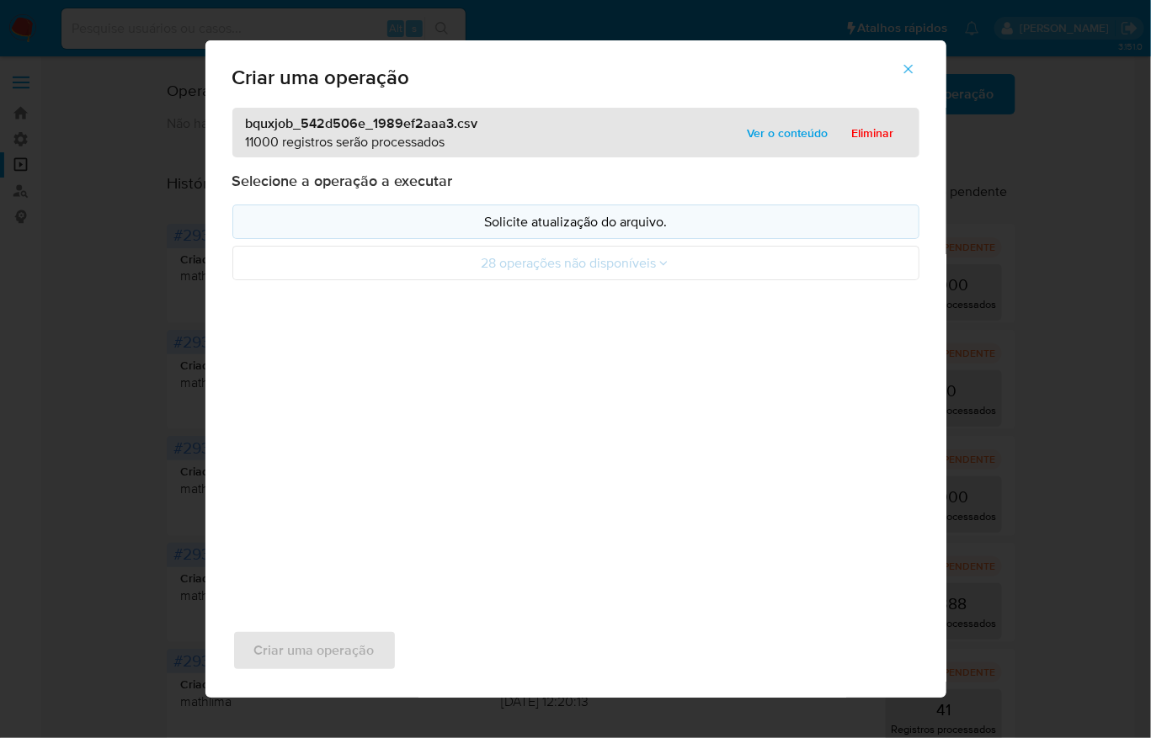
click at [590, 232] on p "Solicite atualização do arquivo." at bounding box center [576, 221] width 658 height 19
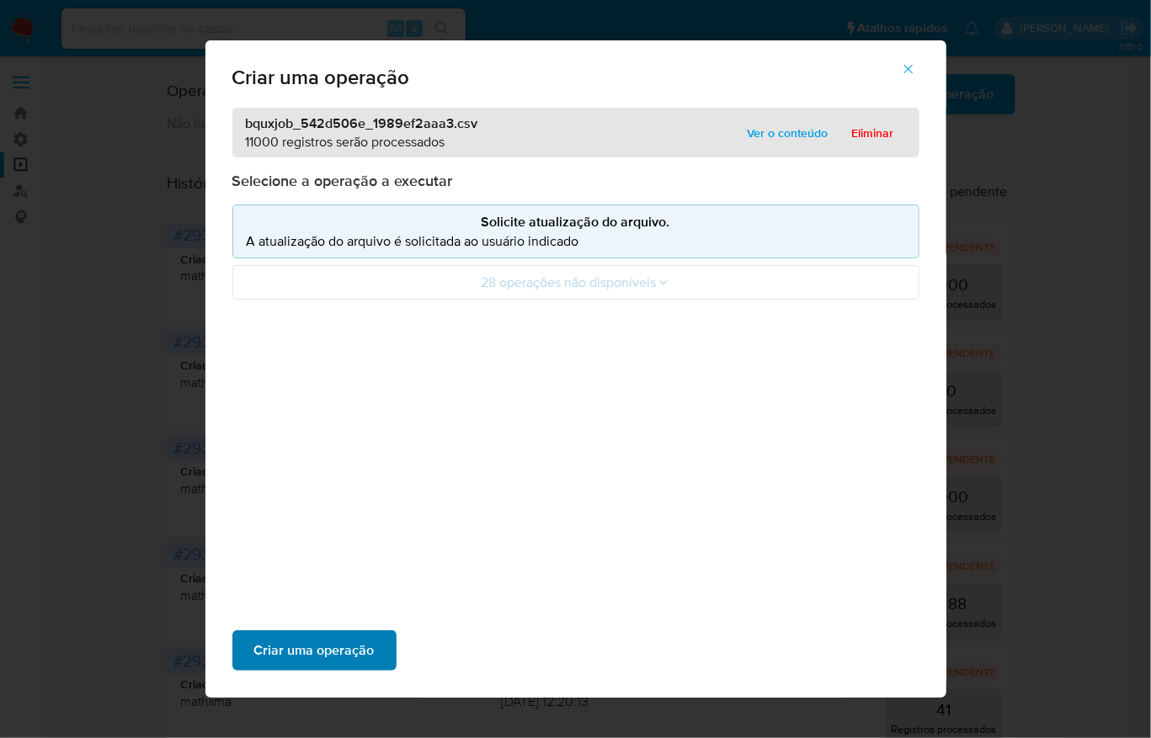
click at [397, 631] on button "Criar uma operação" at bounding box center [314, 651] width 164 height 40
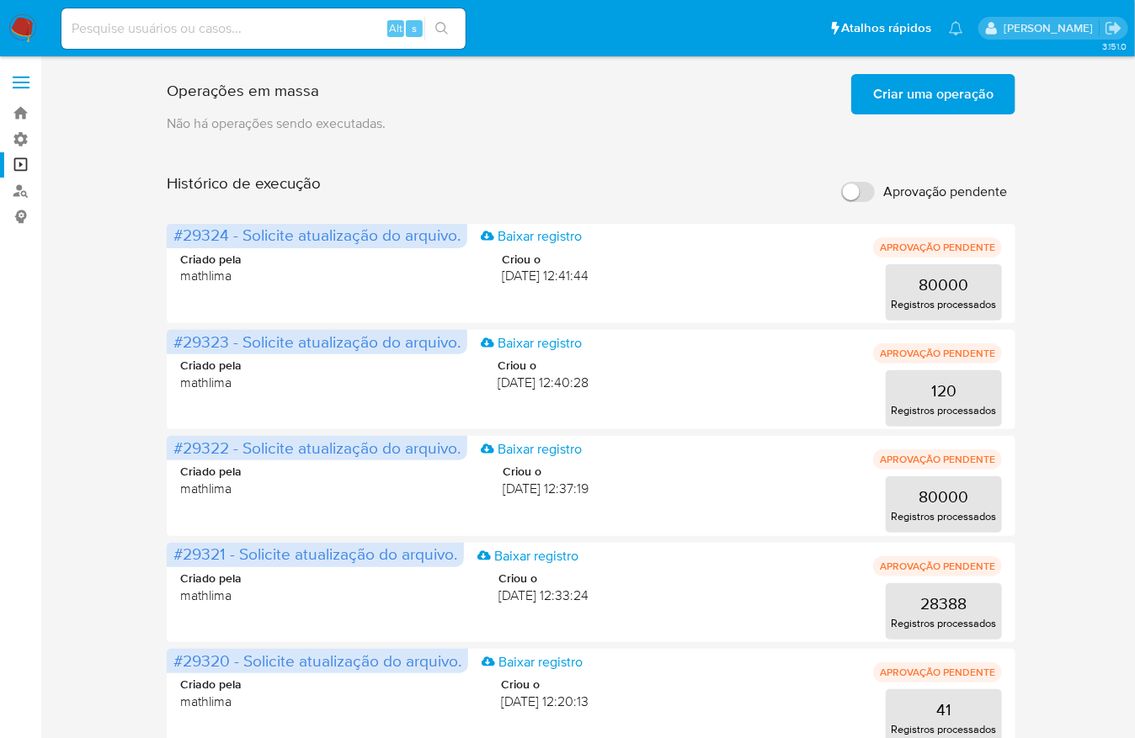
click at [973, 104] on span "Criar uma operação" at bounding box center [933, 94] width 120 height 37
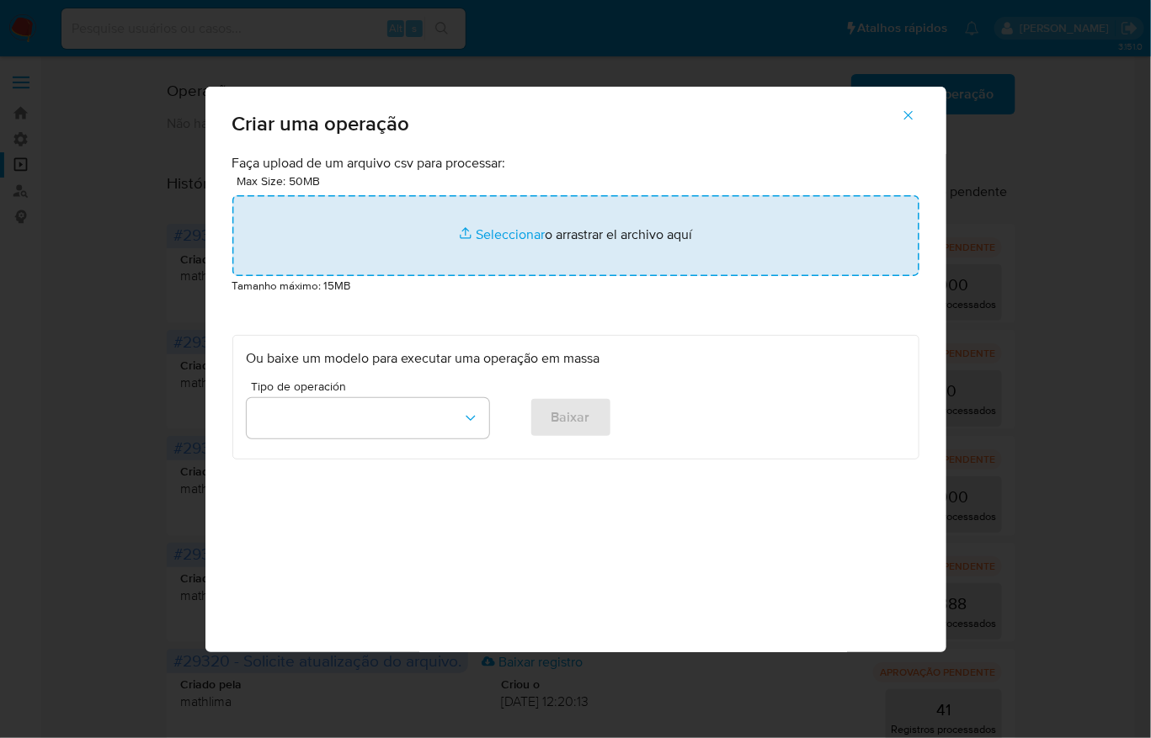
click at [609, 276] on input "file" at bounding box center [575, 235] width 687 height 81
type input "C:\fakepath\bquxjob_3d1056a7_1989ef3d0b5.csv"
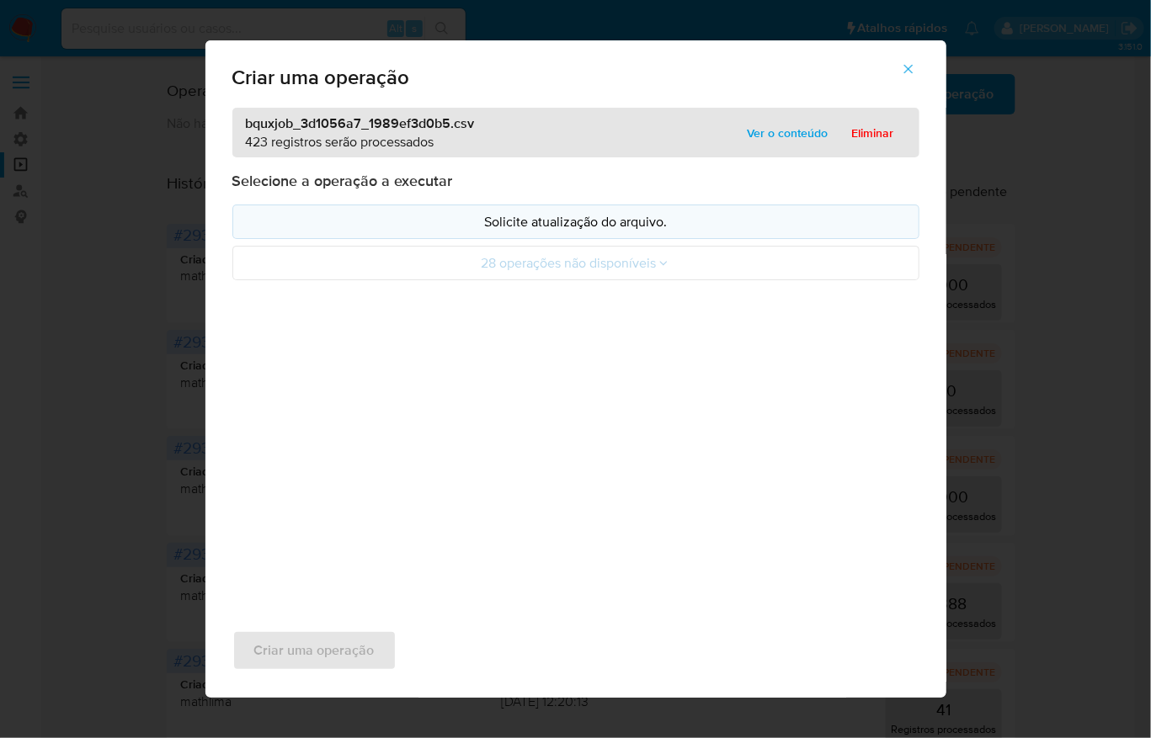
click at [560, 239] on button "Solicite atualização do arquivo." at bounding box center [575, 222] width 687 height 35
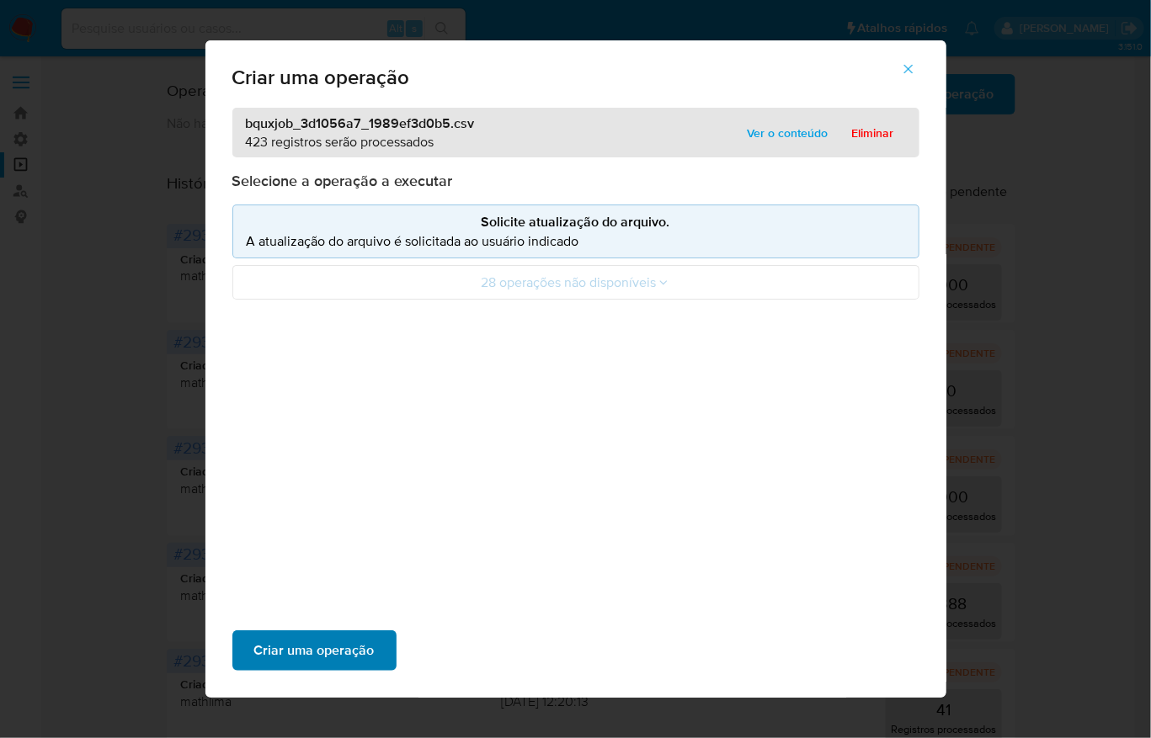
click at [375, 632] on span "Criar uma operação" at bounding box center [314, 650] width 120 height 37
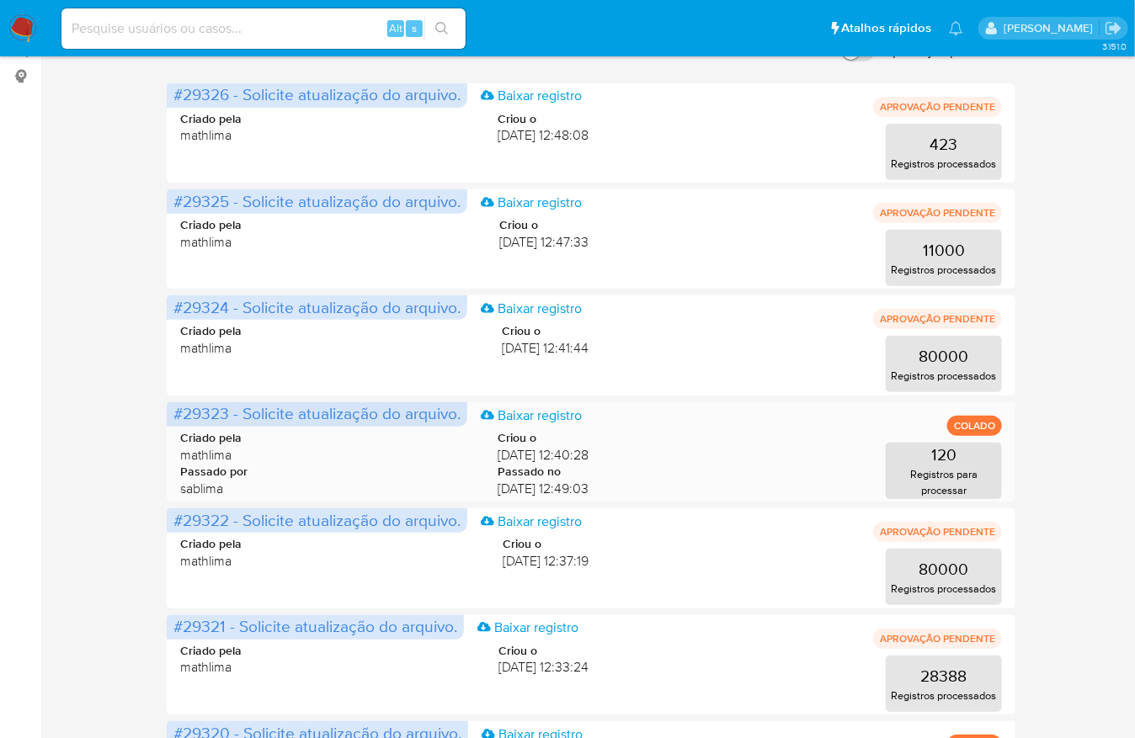
scroll to position [12, 0]
